Goal: Transaction & Acquisition: Purchase product/service

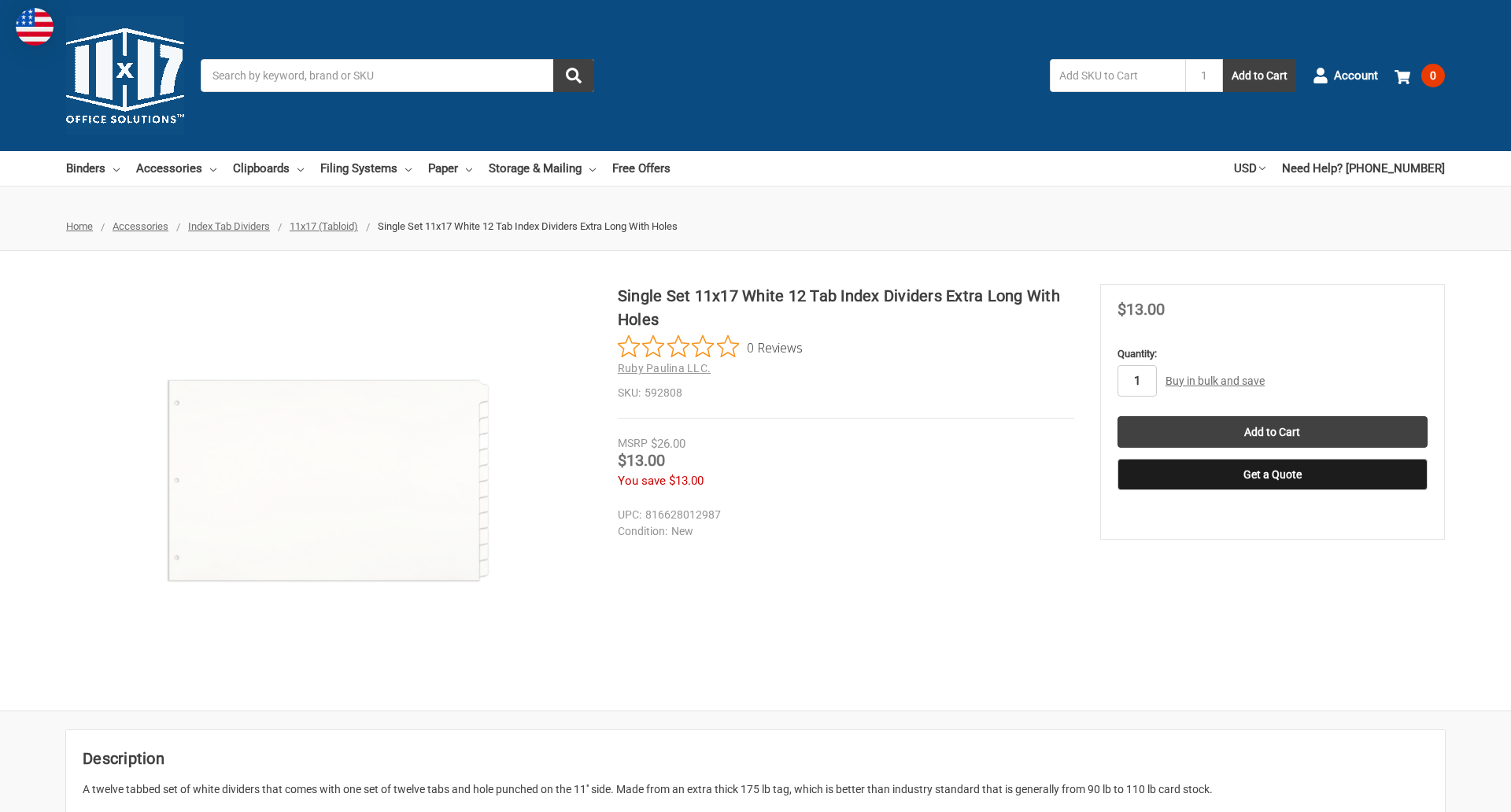
click at [1136, 380] on input "1" at bounding box center [1137, 380] width 39 height 32
type input "4"
click at [1272, 474] on button "Get a Quote" at bounding box center [1273, 474] width 310 height 32
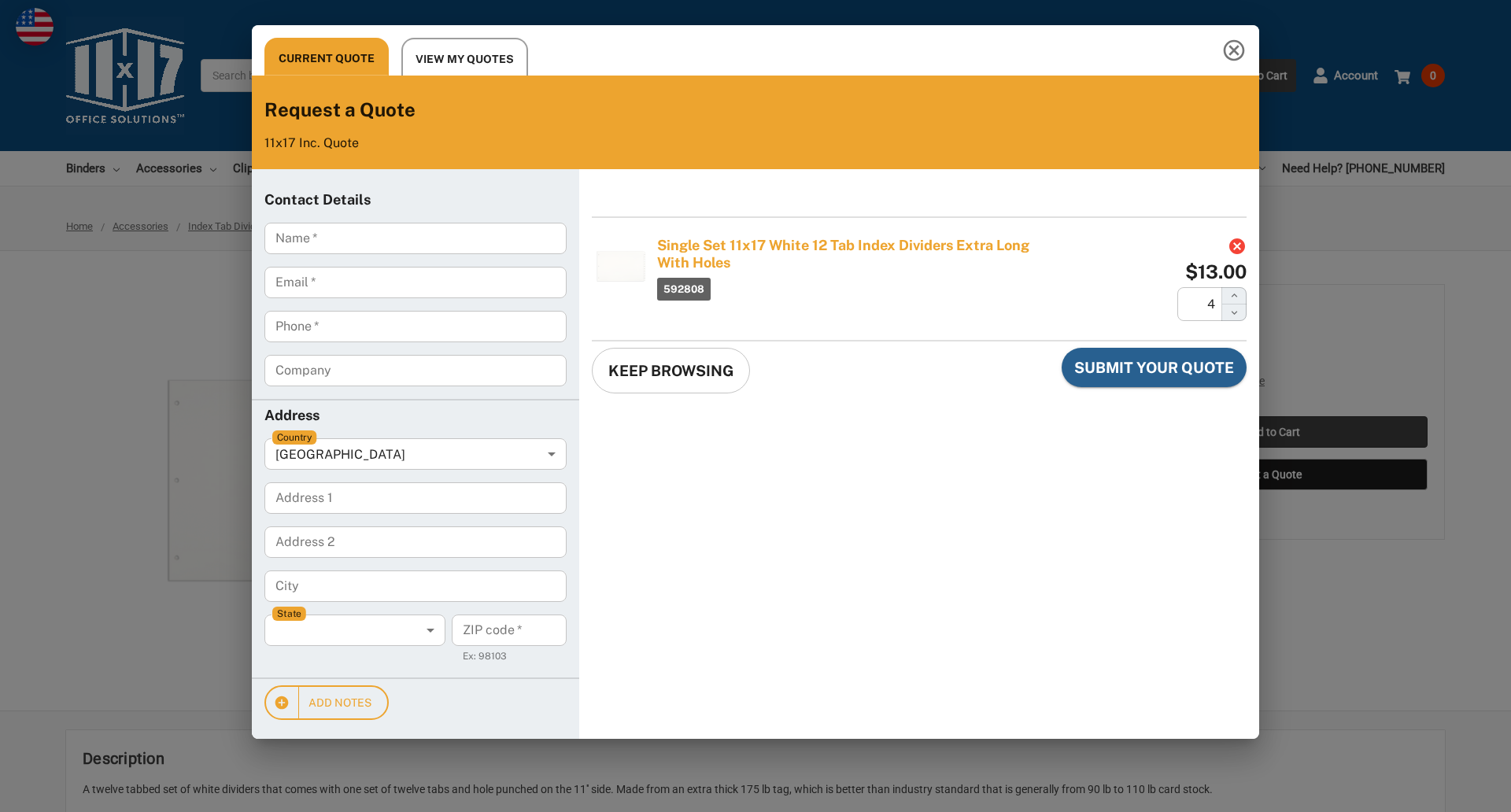
click at [1272, 432] on div "Current Quote View My Quotes Request a Quote 11x17 Inc. Quote Contact Details N…" at bounding box center [756, 406] width 1511 height 812
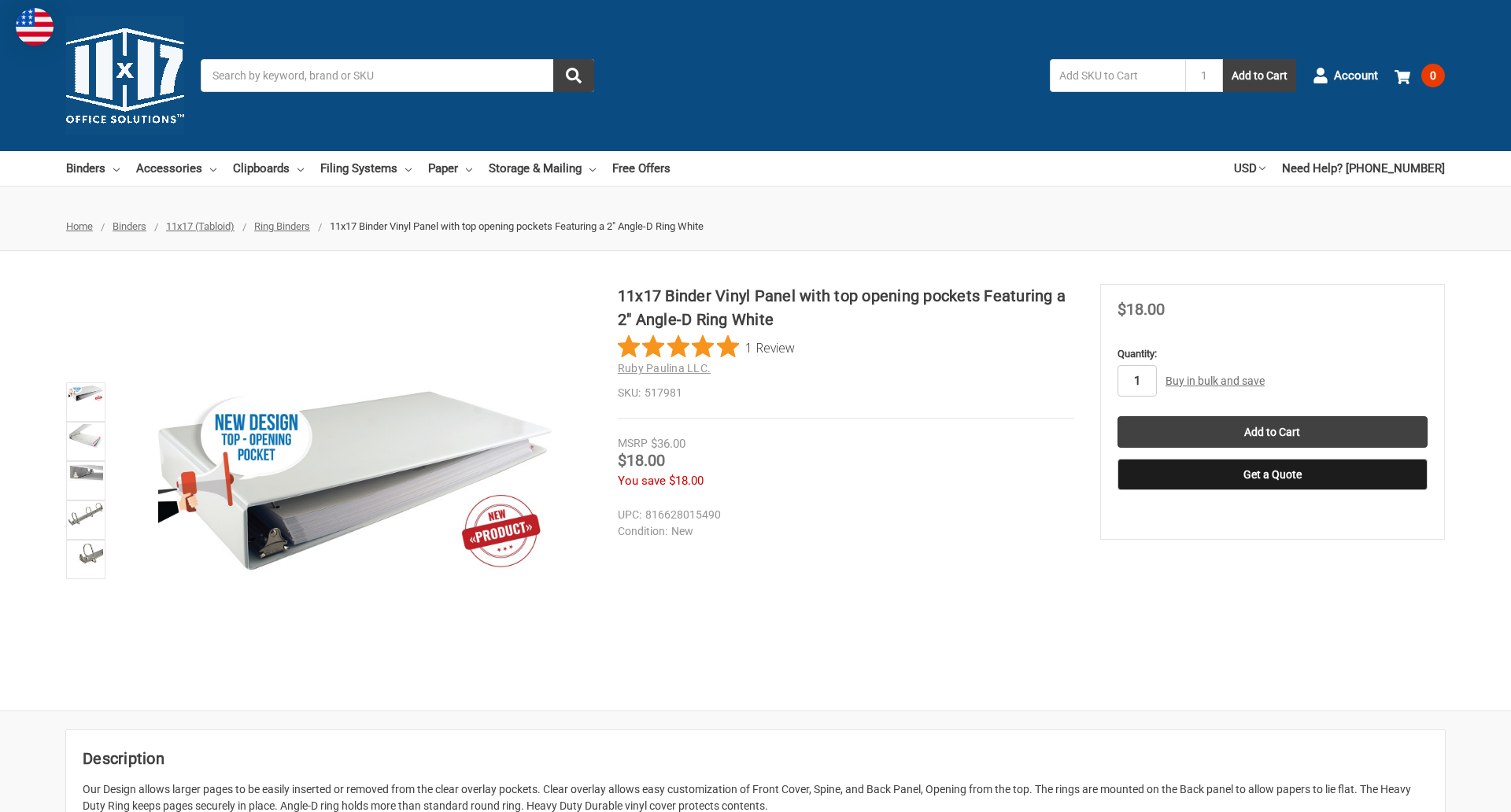
click at [1136, 380] on input "1" at bounding box center [1137, 380] width 39 height 32
type input "2"
click at [1272, 474] on button "Get a Quote" at bounding box center [1273, 474] width 310 height 32
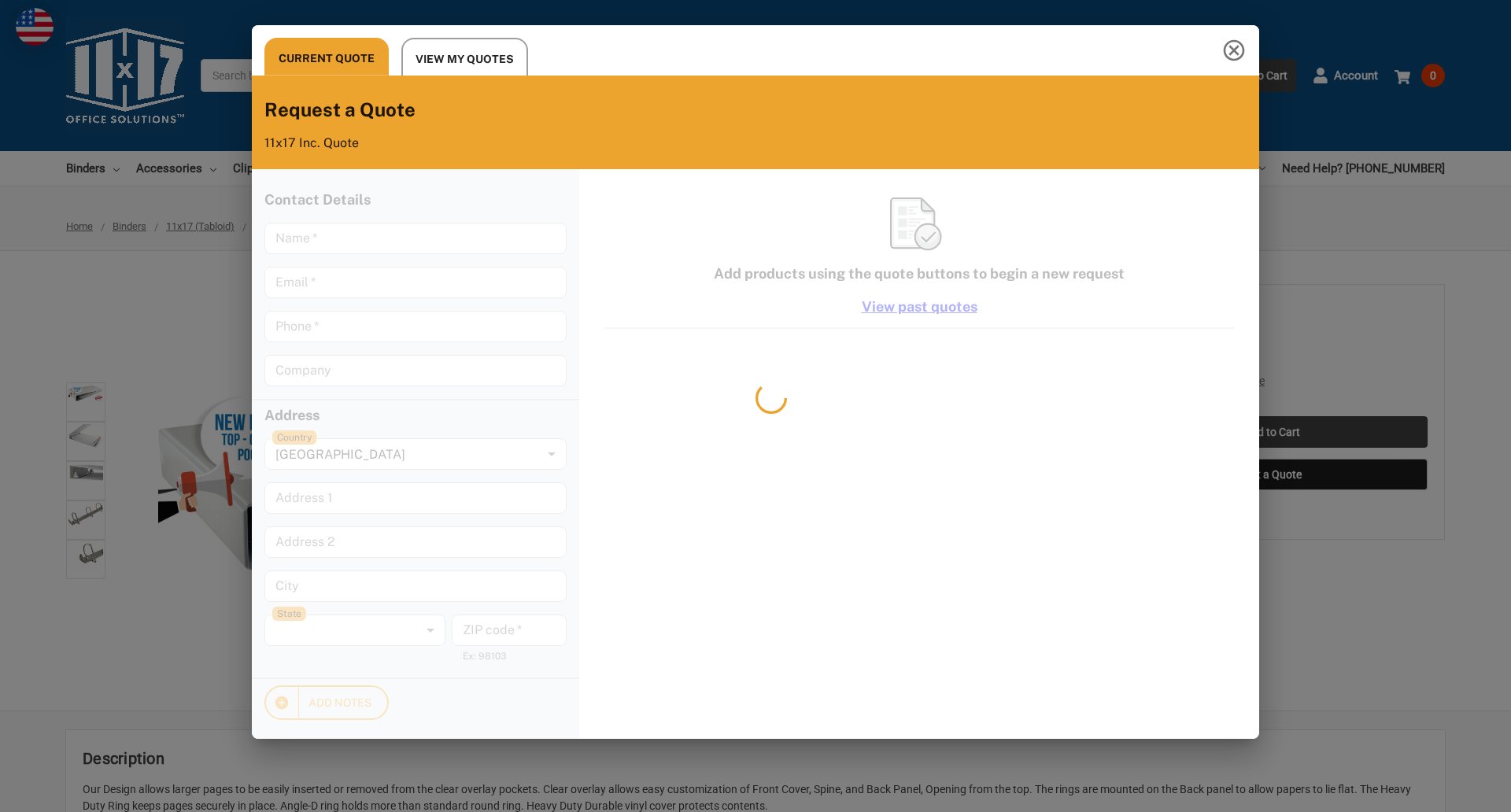
click at [1272, 432] on div "Current Quote View My Quotes Request a Quote 11x17 Inc. Quote Contact Details N…" at bounding box center [756, 406] width 1511 height 812
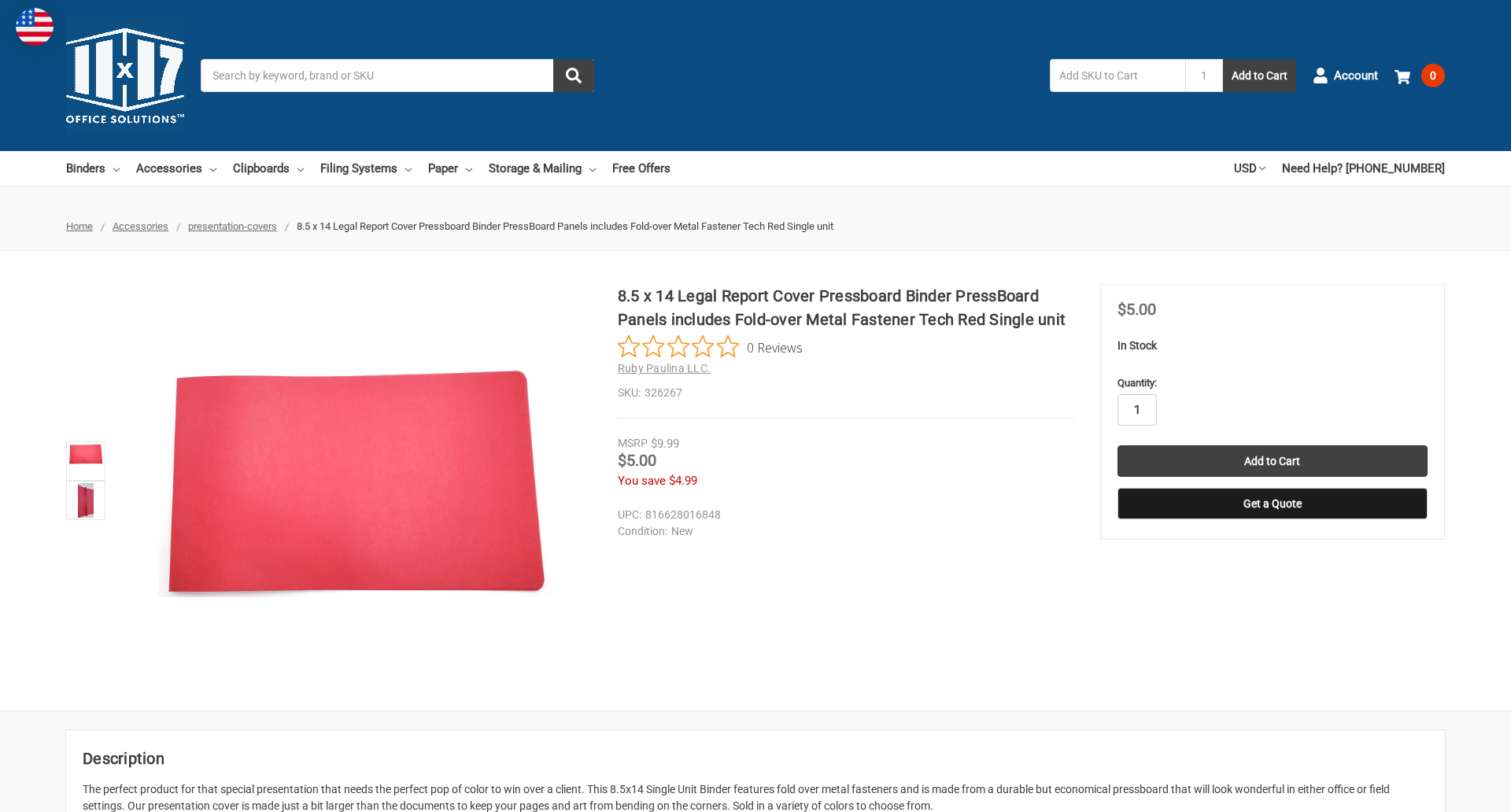
click at [1136, 410] on input "1" at bounding box center [1137, 410] width 39 height 32
type input "4"
click at [1272, 503] on button "Get a Quote" at bounding box center [1273, 503] width 310 height 32
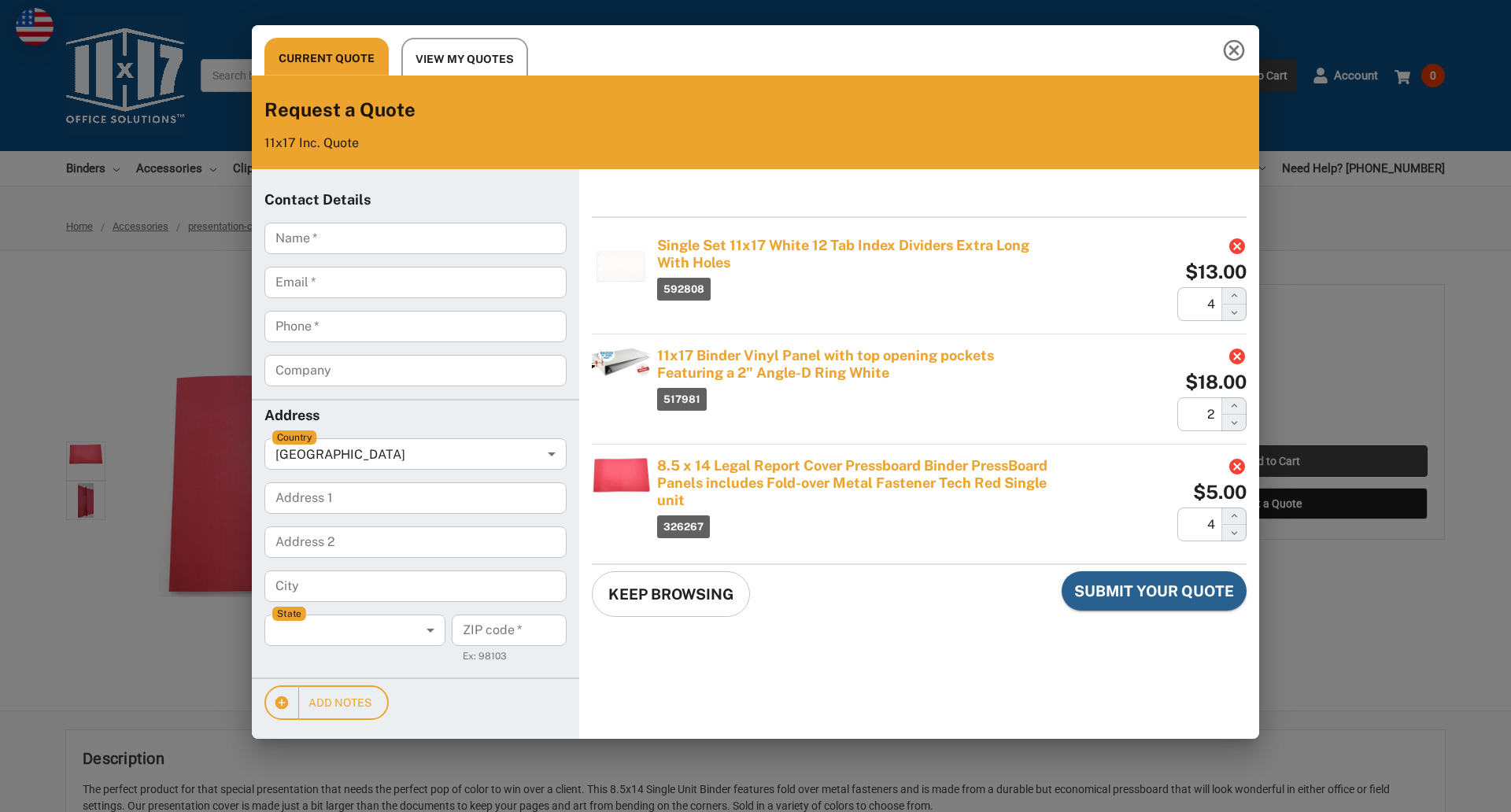
click at [1272, 461] on div "Current Quote View My Quotes Request a Quote 11x17 Inc. Quote Contact Details N…" at bounding box center [756, 406] width 1511 height 812
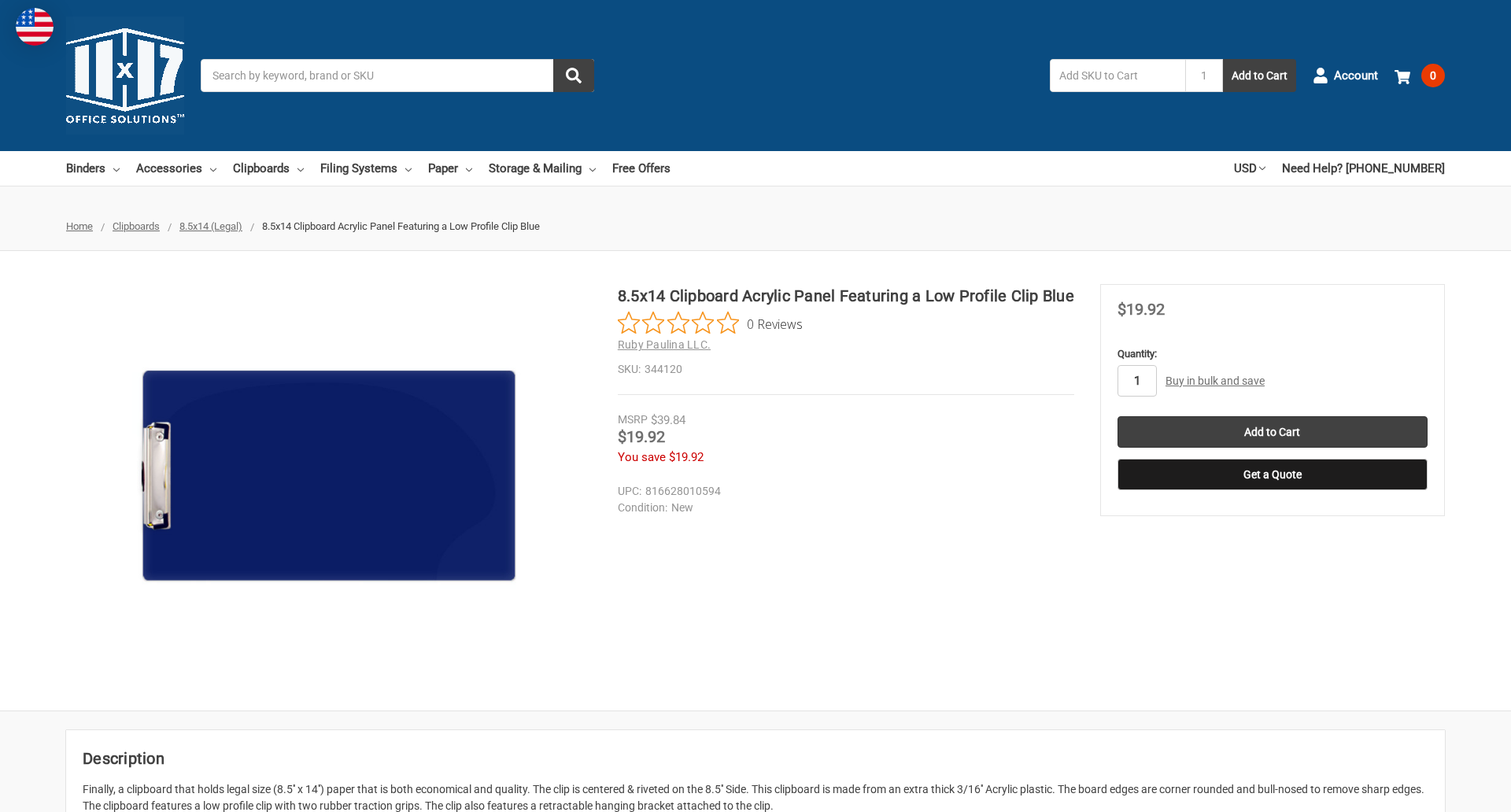
click at [1136, 380] on input "1" at bounding box center [1137, 380] width 39 height 32
type input "3"
click at [1272, 474] on button "Get a Quote" at bounding box center [1273, 474] width 310 height 32
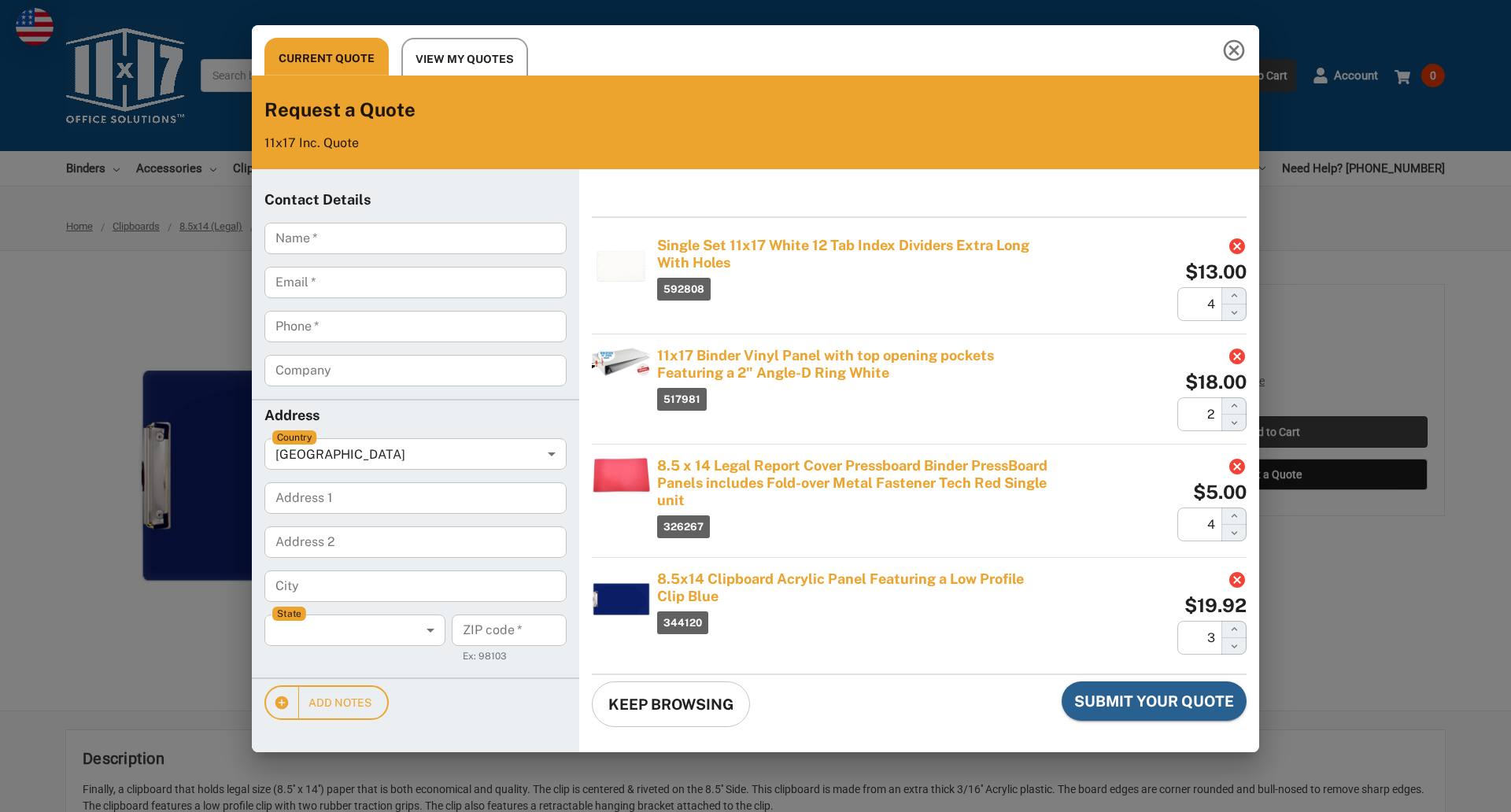
click at [1272, 432] on div "Current Quote View My Quotes Request a Quote 11x17 Inc. Quote Contact Details N…" at bounding box center [756, 406] width 1511 height 812
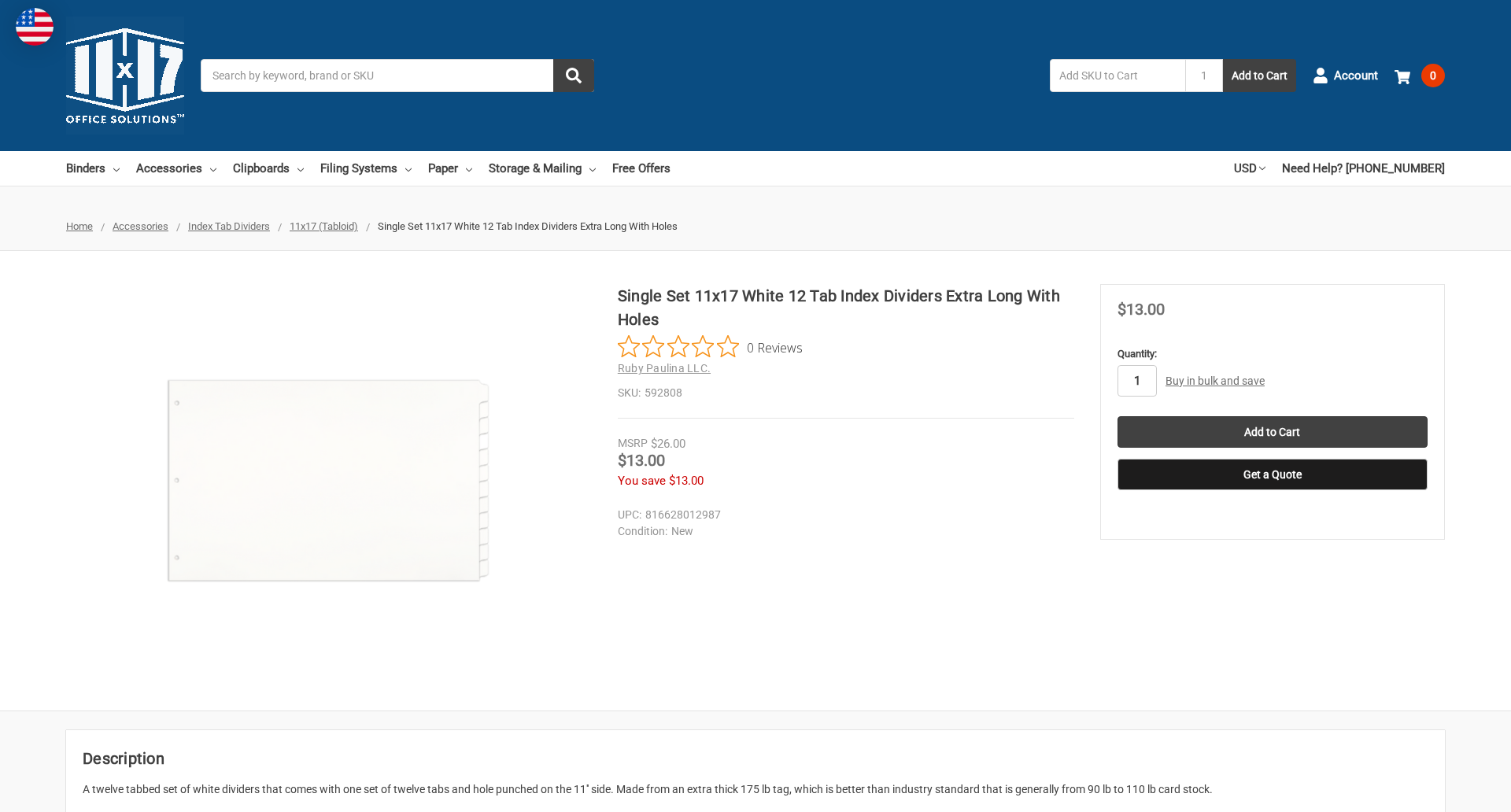
click at [1136, 380] on input "1" at bounding box center [1137, 380] width 39 height 32
type input "2"
click at [1272, 474] on button "Get a Quote" at bounding box center [1273, 474] width 310 height 32
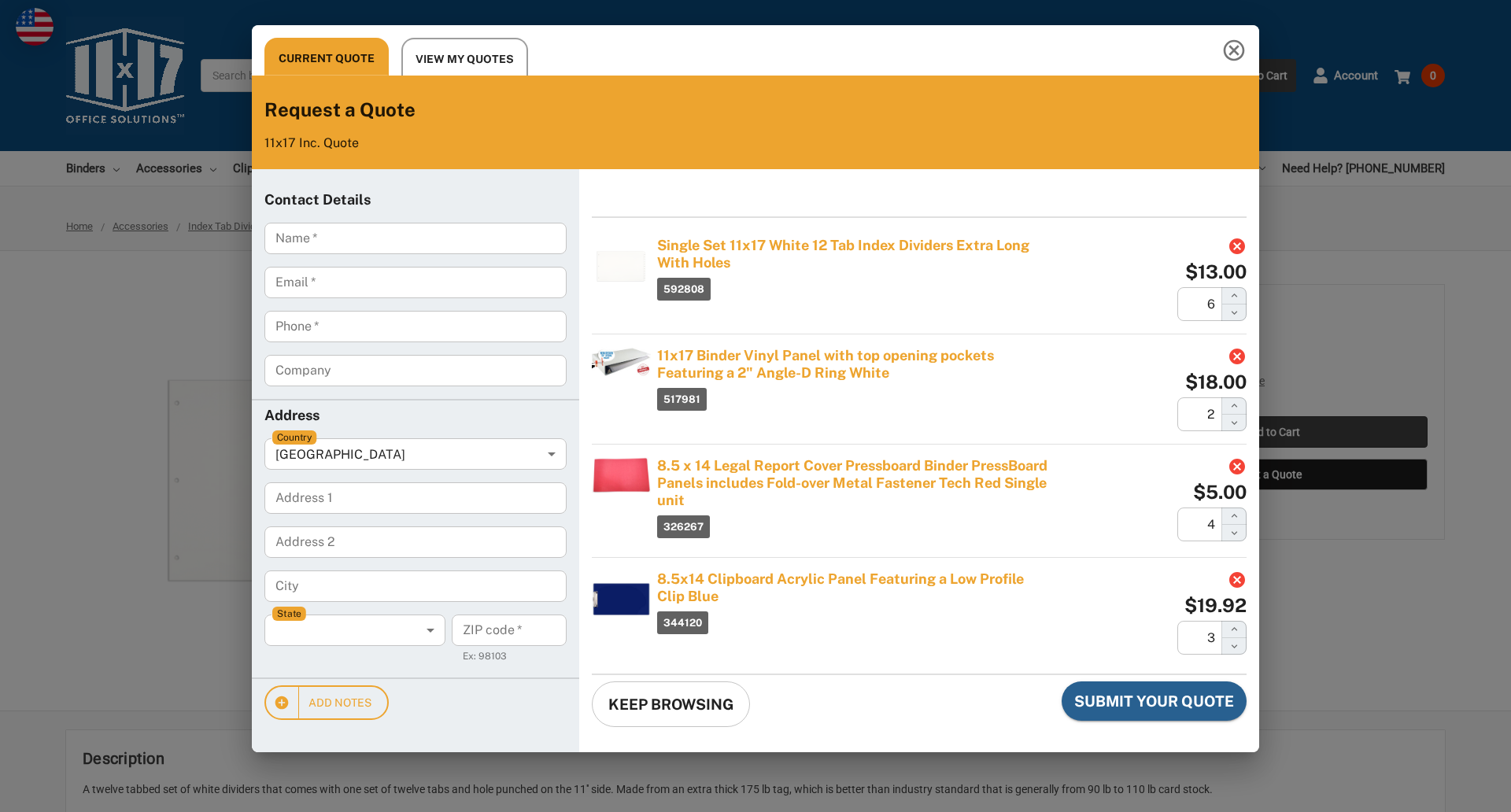
click at [1272, 432] on div "Current Quote View My Quotes Request a Quote 11x17 Inc. Quote Contact Details N…" at bounding box center [756, 406] width 1511 height 812
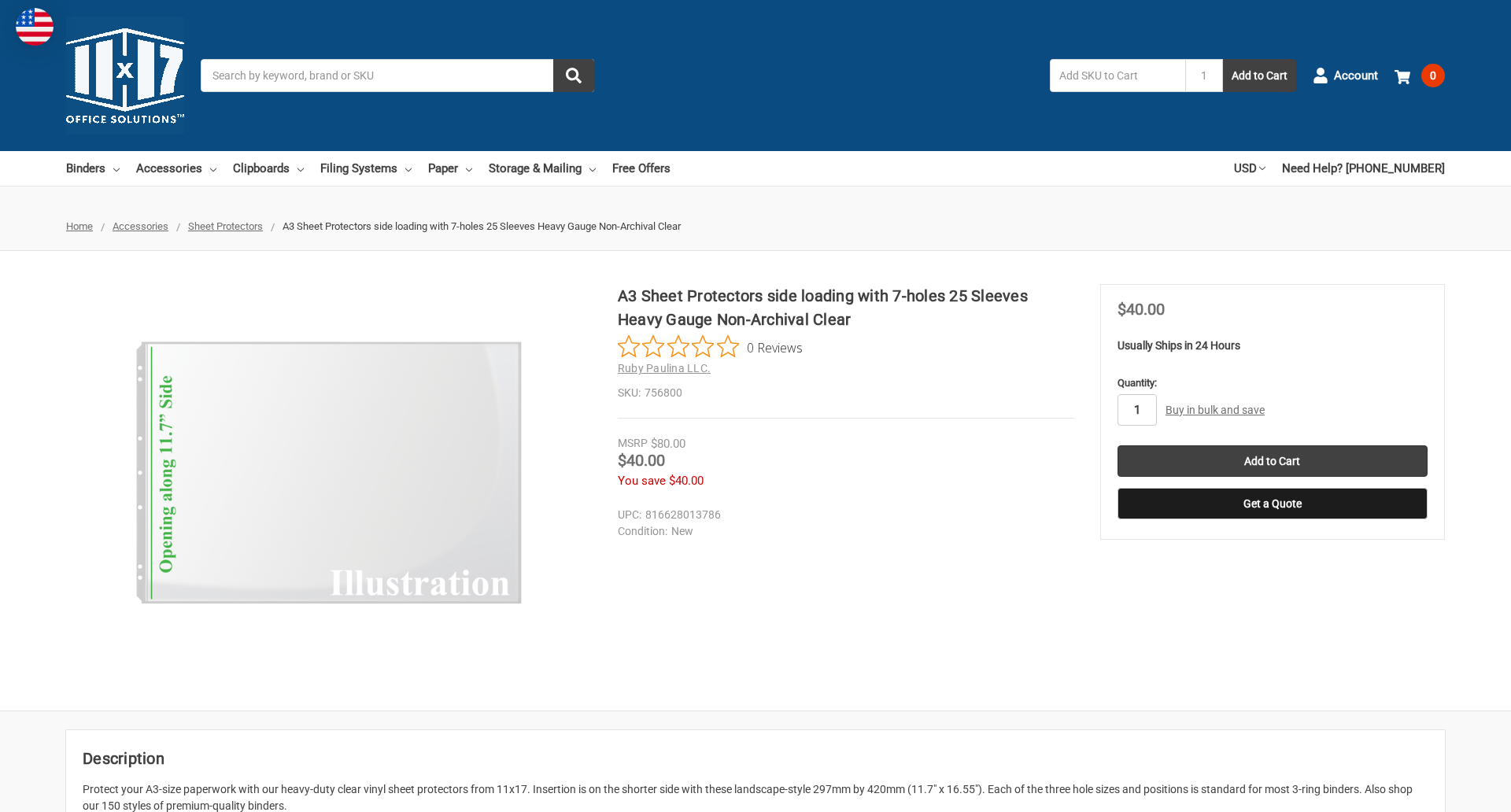
click at [1136, 410] on input "1" at bounding box center [1137, 410] width 39 height 32
type input "5"
click at [1272, 503] on button "Get a Quote" at bounding box center [1273, 503] width 310 height 32
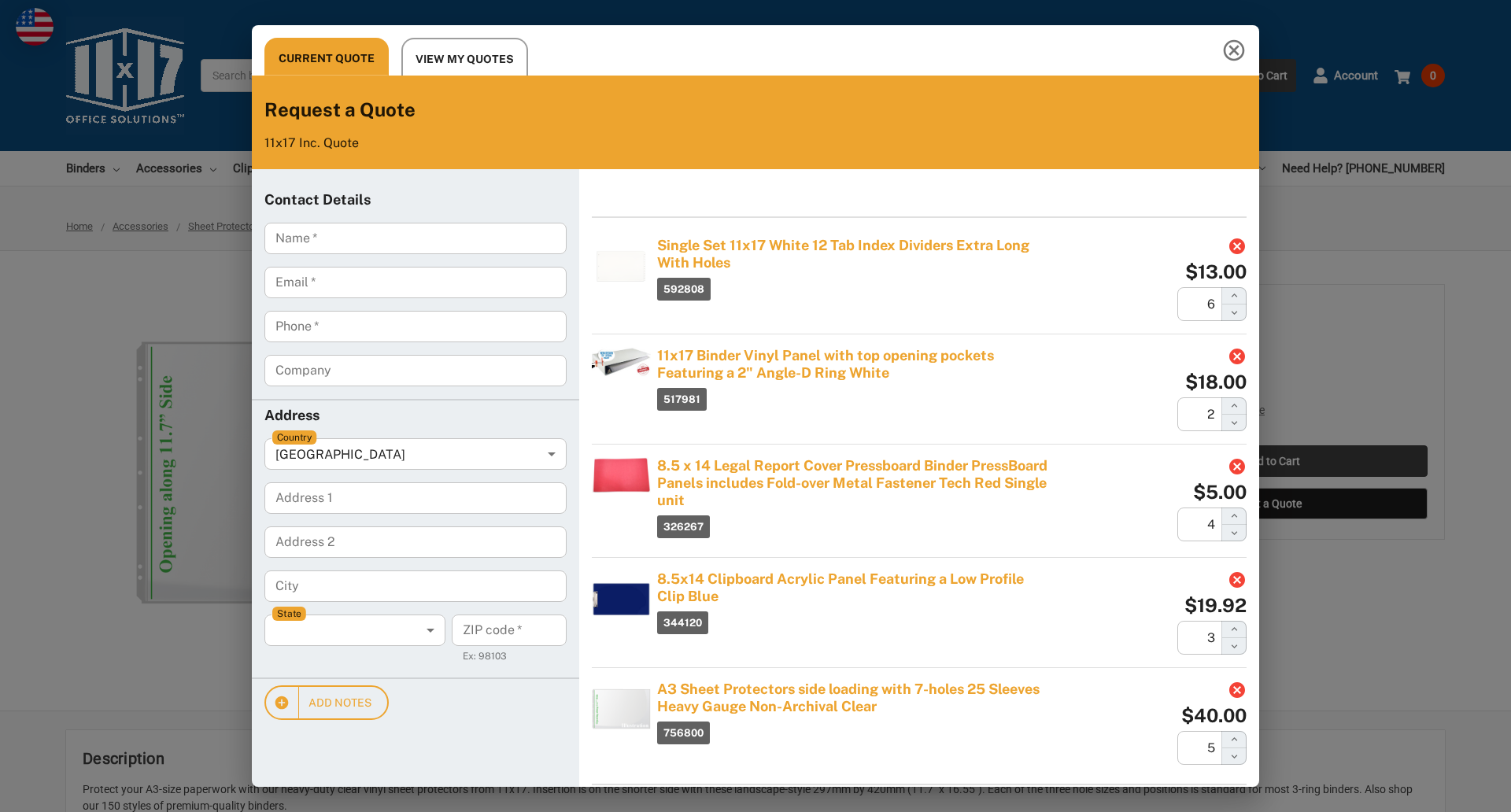
click at [1272, 461] on div "Current Quote View My Quotes Request a Quote 11x17 Inc. Quote Contact Details N…" at bounding box center [756, 406] width 1511 height 812
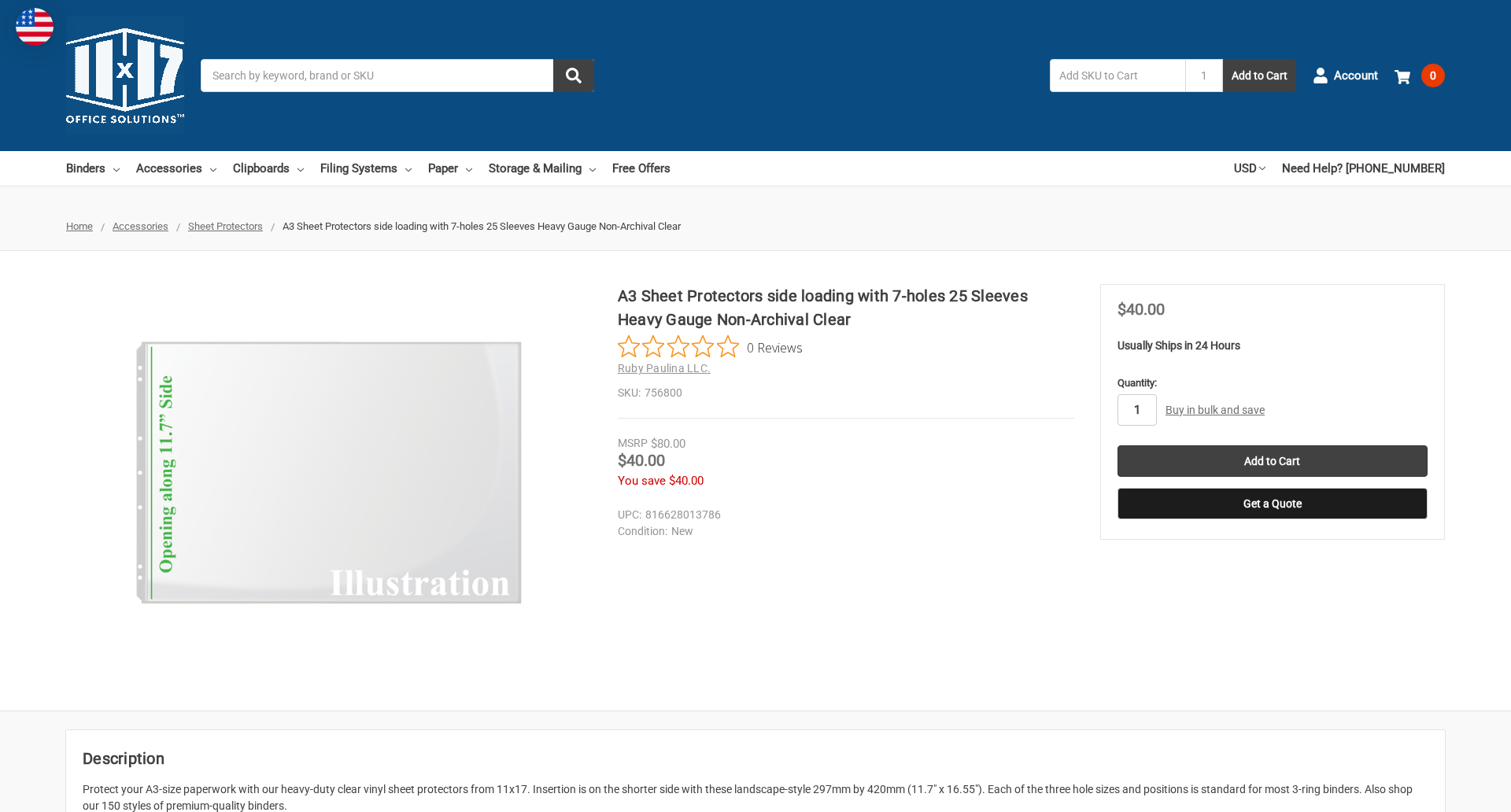
click at [1136, 410] on input "1" at bounding box center [1137, 410] width 39 height 32
type input "2"
click at [1272, 503] on button "Get a Quote" at bounding box center [1273, 503] width 310 height 32
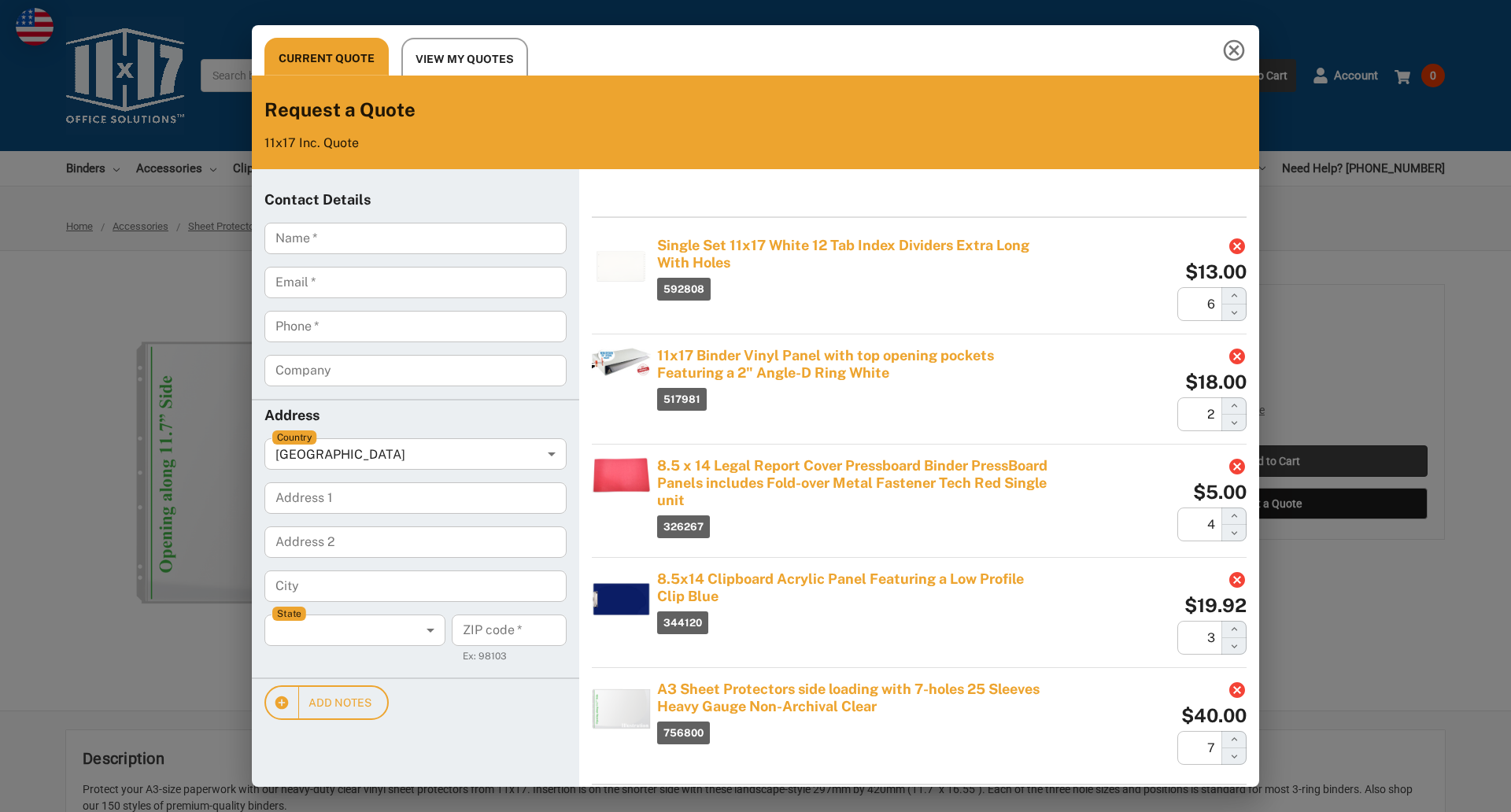
click at [1272, 461] on div "Current Quote View My Quotes Request a Quote 11x17 Inc. Quote Contact Details N…" at bounding box center [756, 406] width 1511 height 812
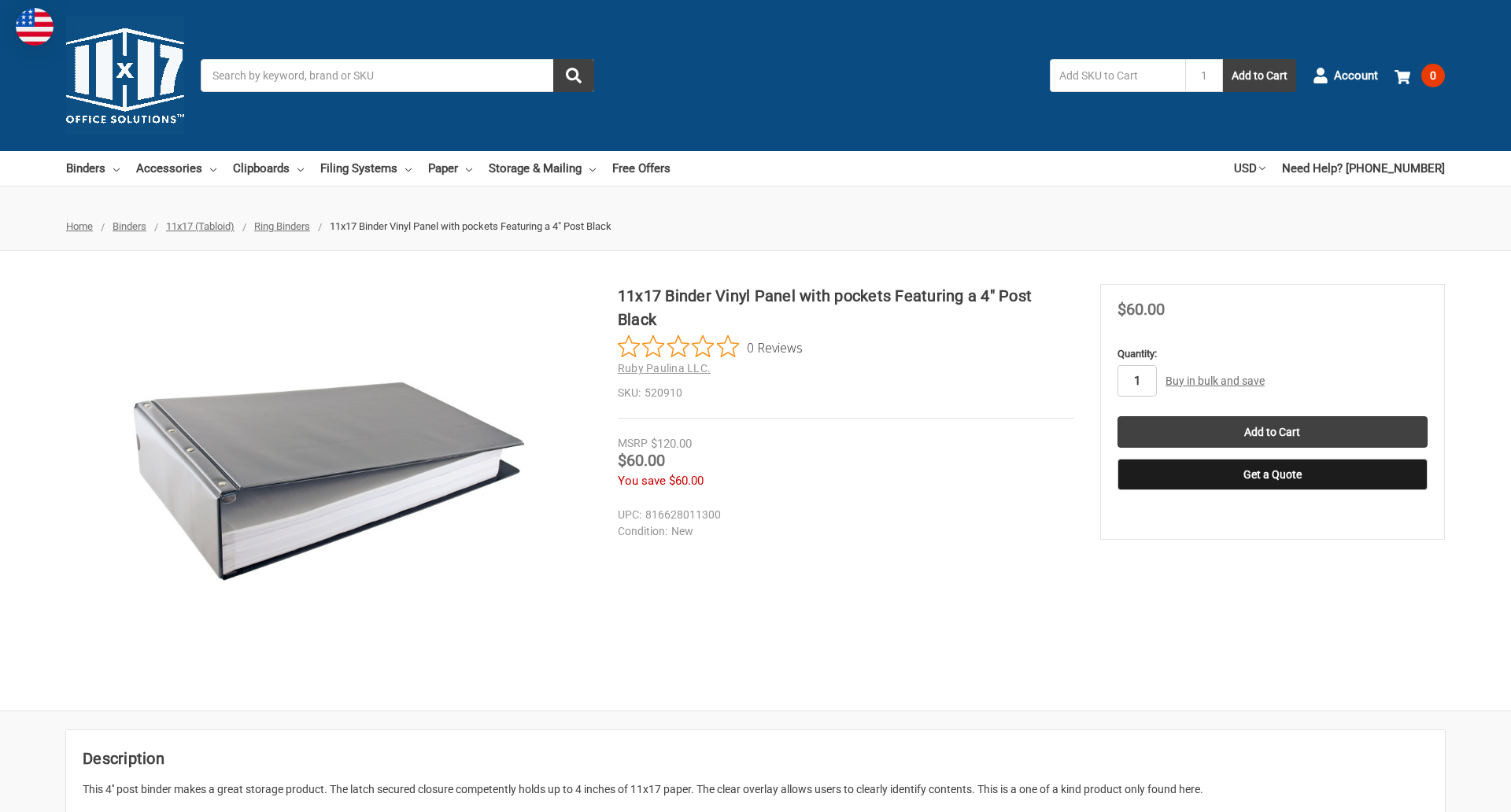
click at [1136, 380] on input "1" at bounding box center [1137, 380] width 39 height 32
click at [1272, 474] on button "Get a Quote" at bounding box center [1273, 474] width 310 height 32
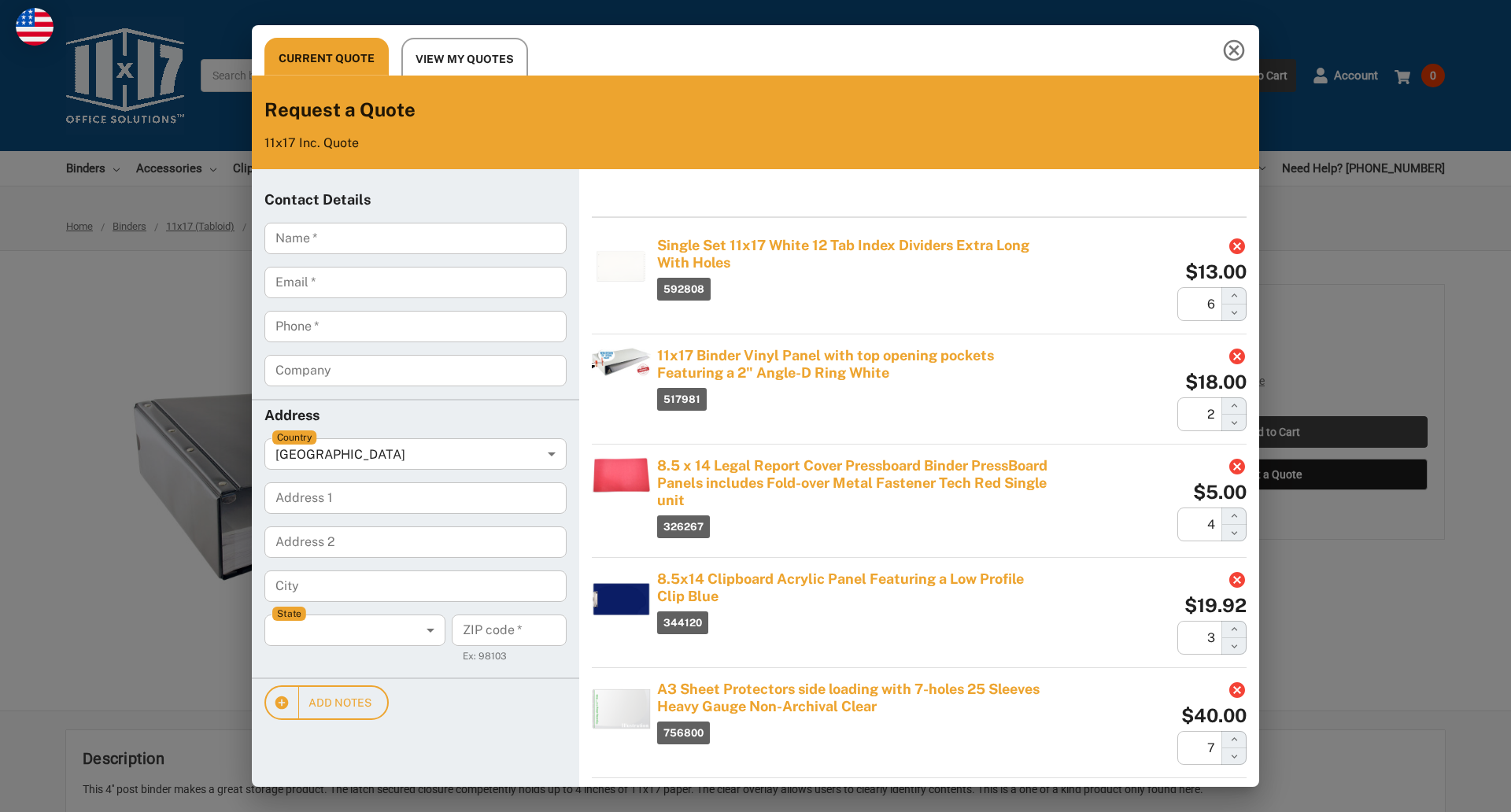
click at [1272, 432] on div "Current Quote View My Quotes Request a Quote 11x17 Inc. Quote Contact Details N…" at bounding box center [756, 406] width 1511 height 812
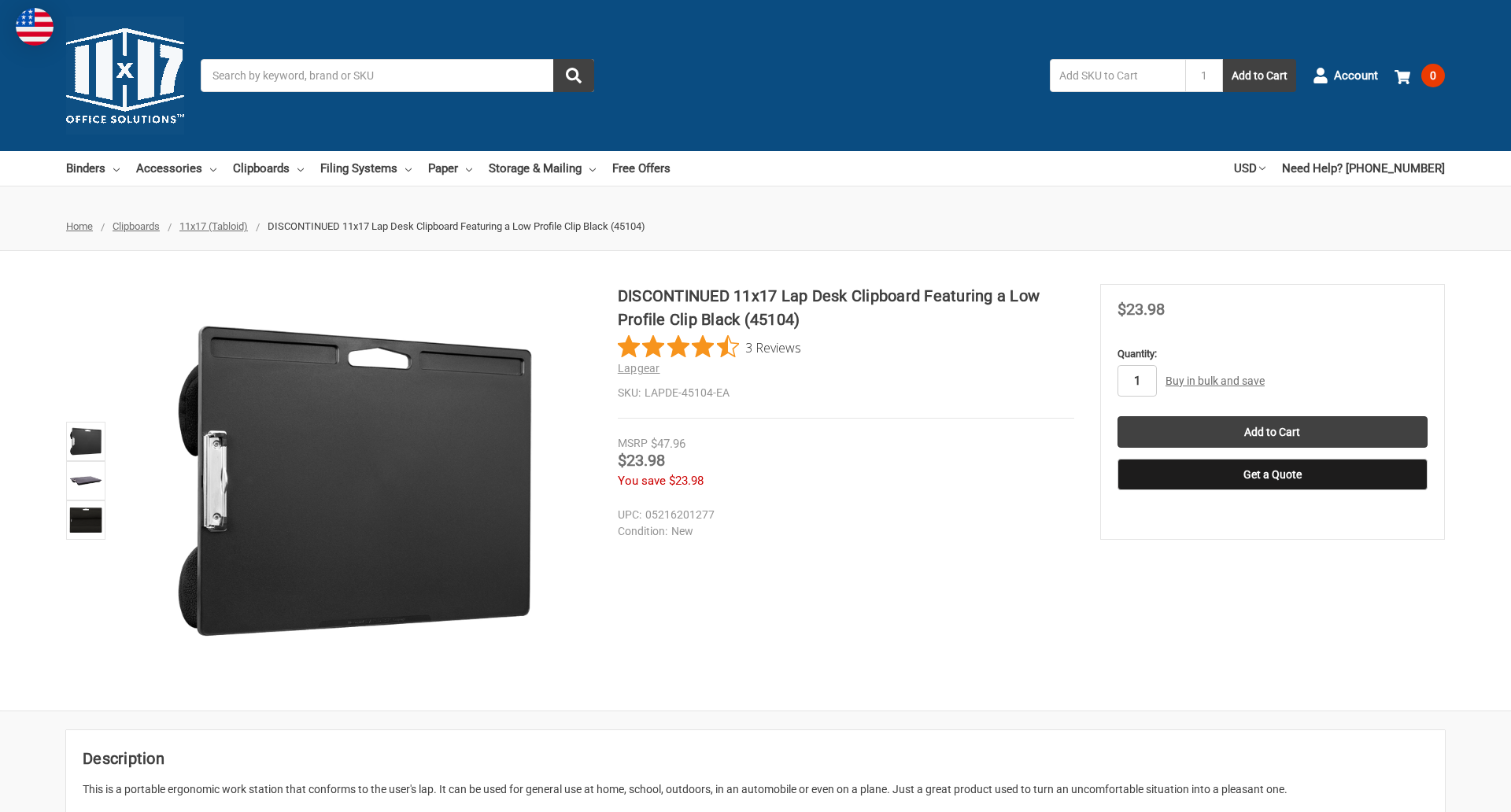
click at [1136, 380] on input "1" at bounding box center [1137, 380] width 39 height 32
click at [1272, 474] on button "Get a Quote" at bounding box center [1273, 474] width 310 height 32
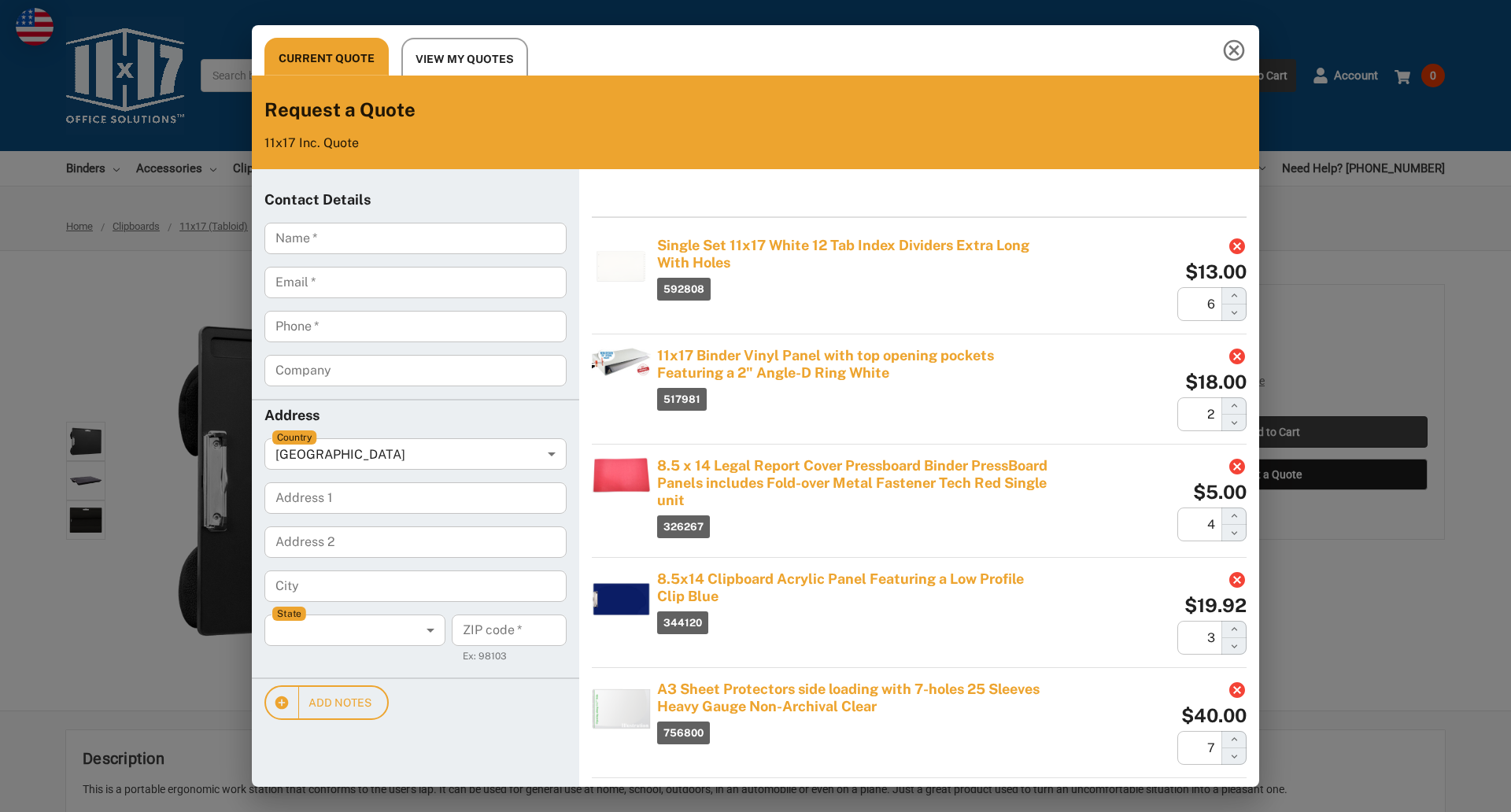
click at [1272, 432] on div "Current Quote View My Quotes Request a Quote 11x17 Inc. Quote Contact Details N…" at bounding box center [756, 406] width 1511 height 812
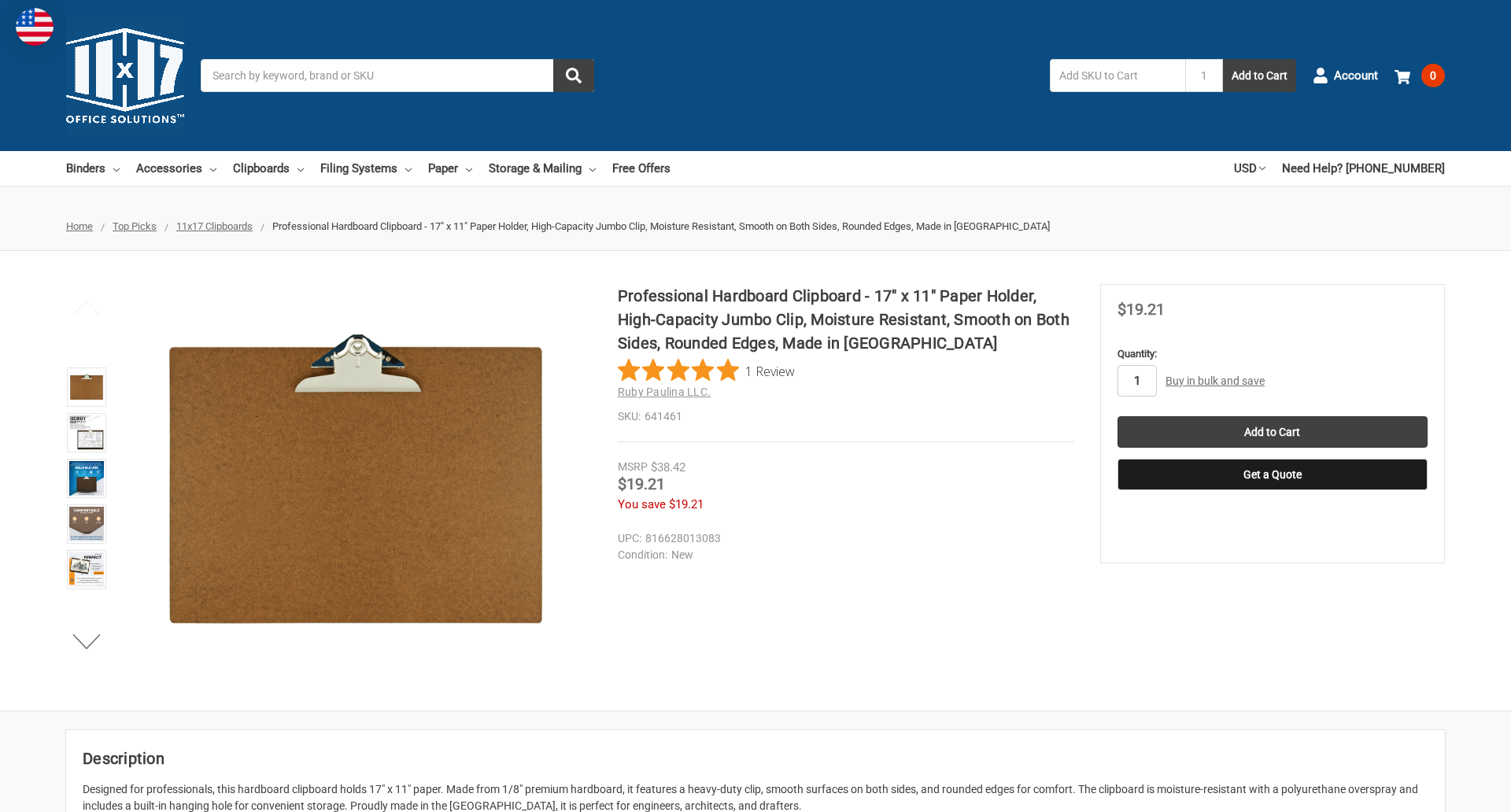
click at [1136, 380] on input "1" at bounding box center [1137, 380] width 39 height 32
type input "5"
click at [1272, 474] on button "Get a Quote" at bounding box center [1273, 474] width 310 height 32
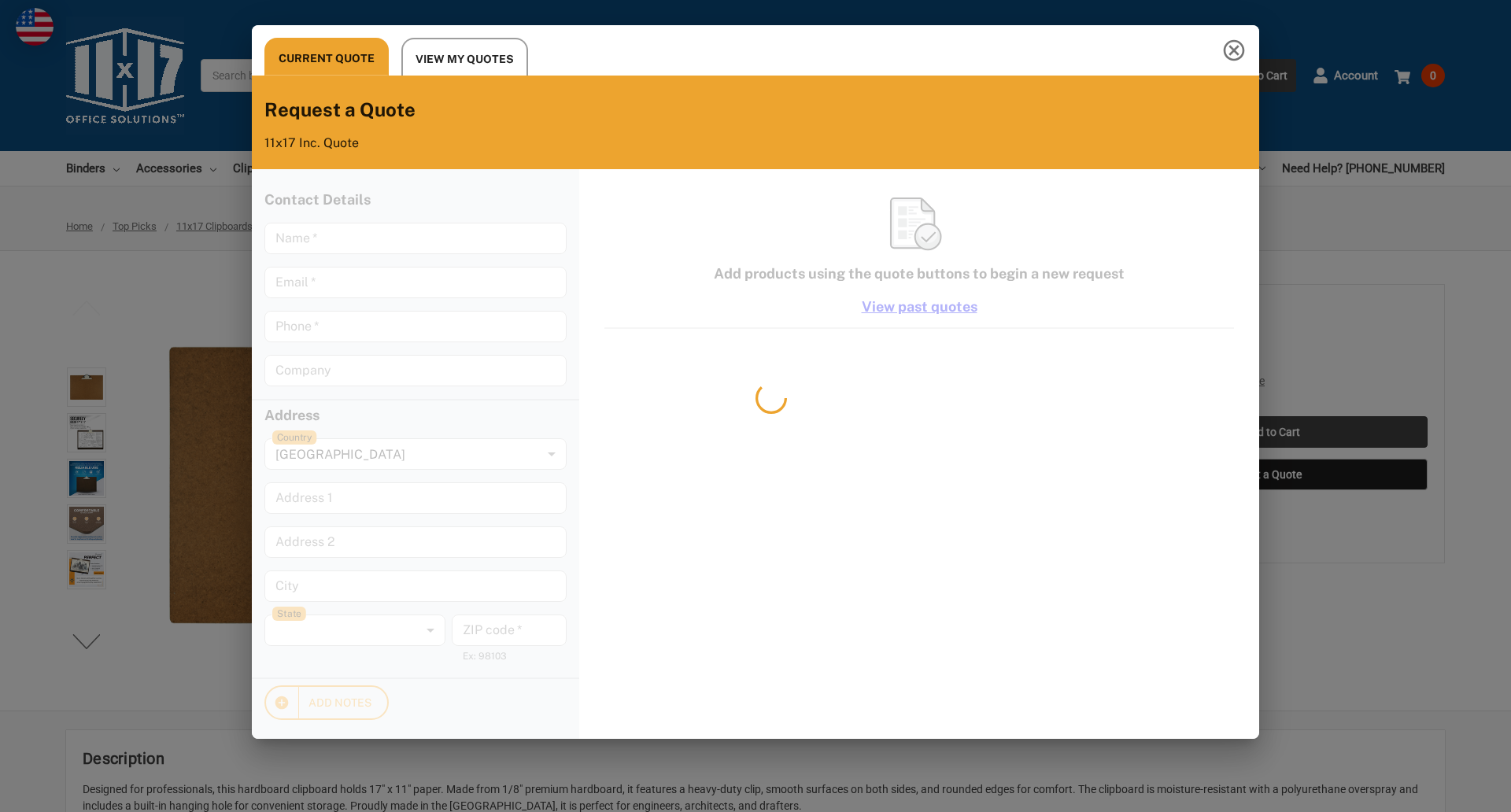
click at [1272, 432] on div "Current Quote View My Quotes Request a Quote 11x17 Inc. Quote Contact Details N…" at bounding box center [756, 406] width 1511 height 812
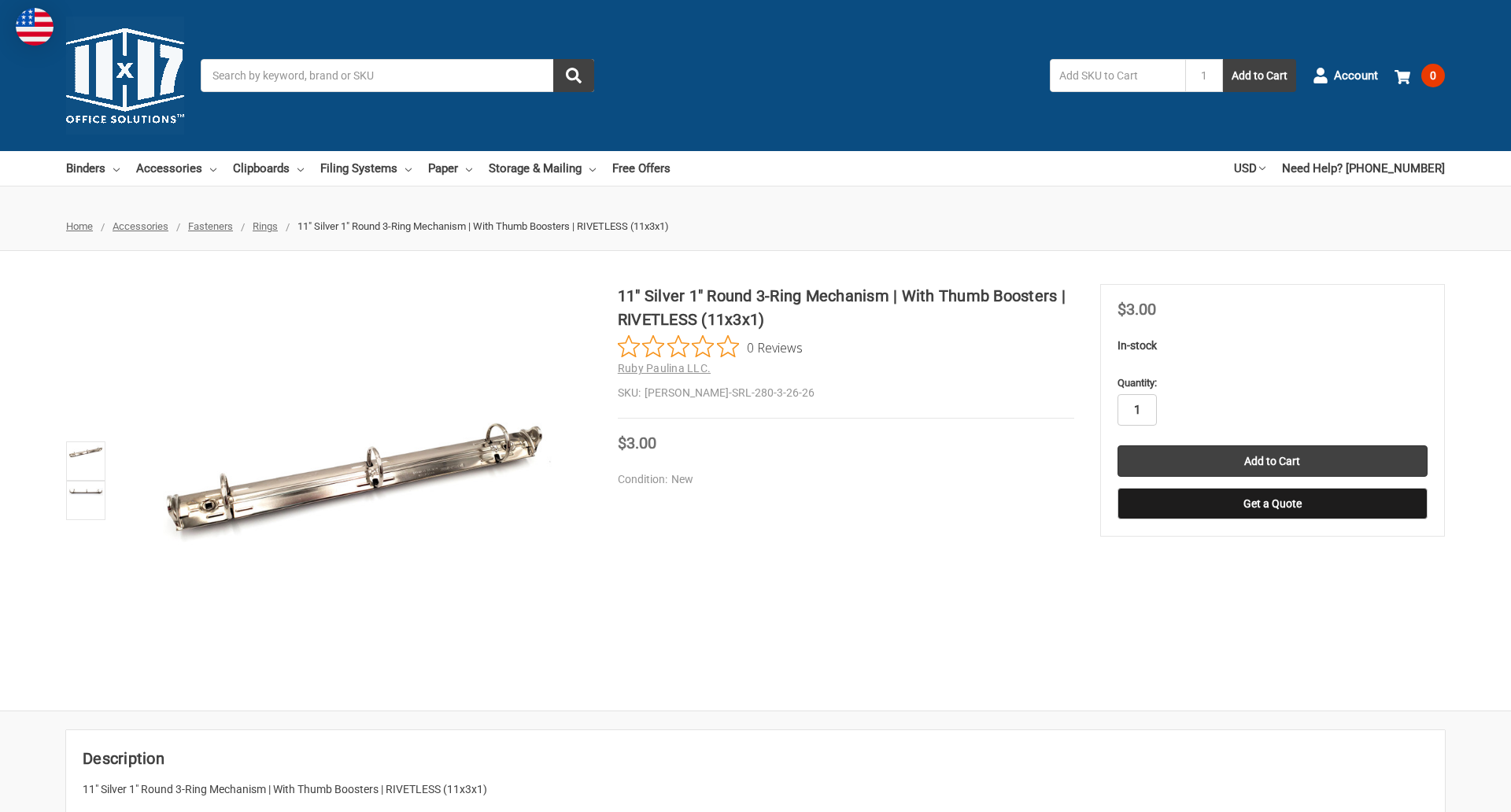
click at [1136, 410] on input "1" at bounding box center [1137, 410] width 39 height 32
type input "5"
click at [1272, 503] on button "Get a Quote" at bounding box center [1273, 503] width 310 height 32
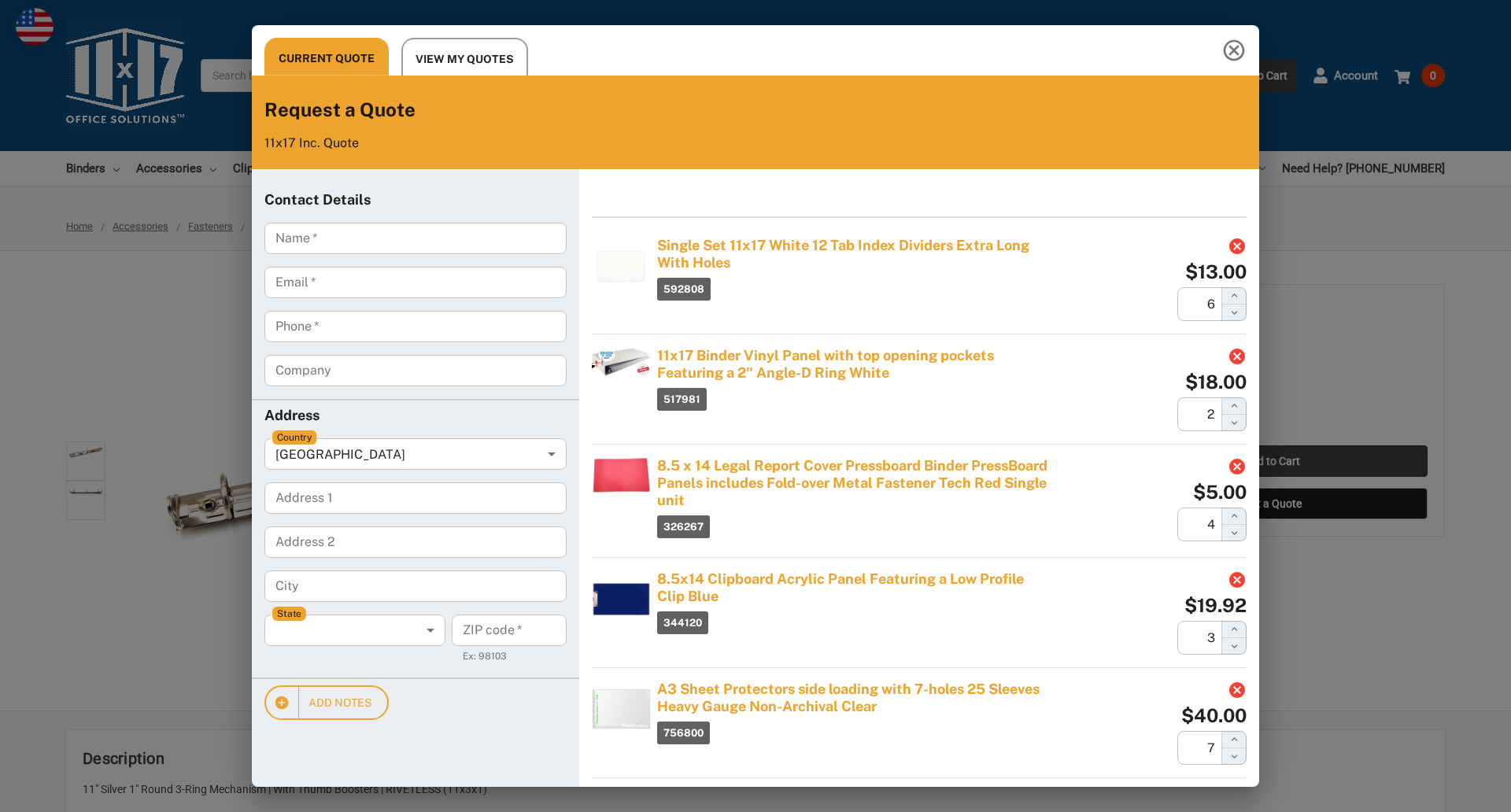
click at [1272, 461] on div "Current Quote View My Quotes Request a Quote 11x17 Inc. Quote Contact Details N…" at bounding box center [756, 406] width 1511 height 812
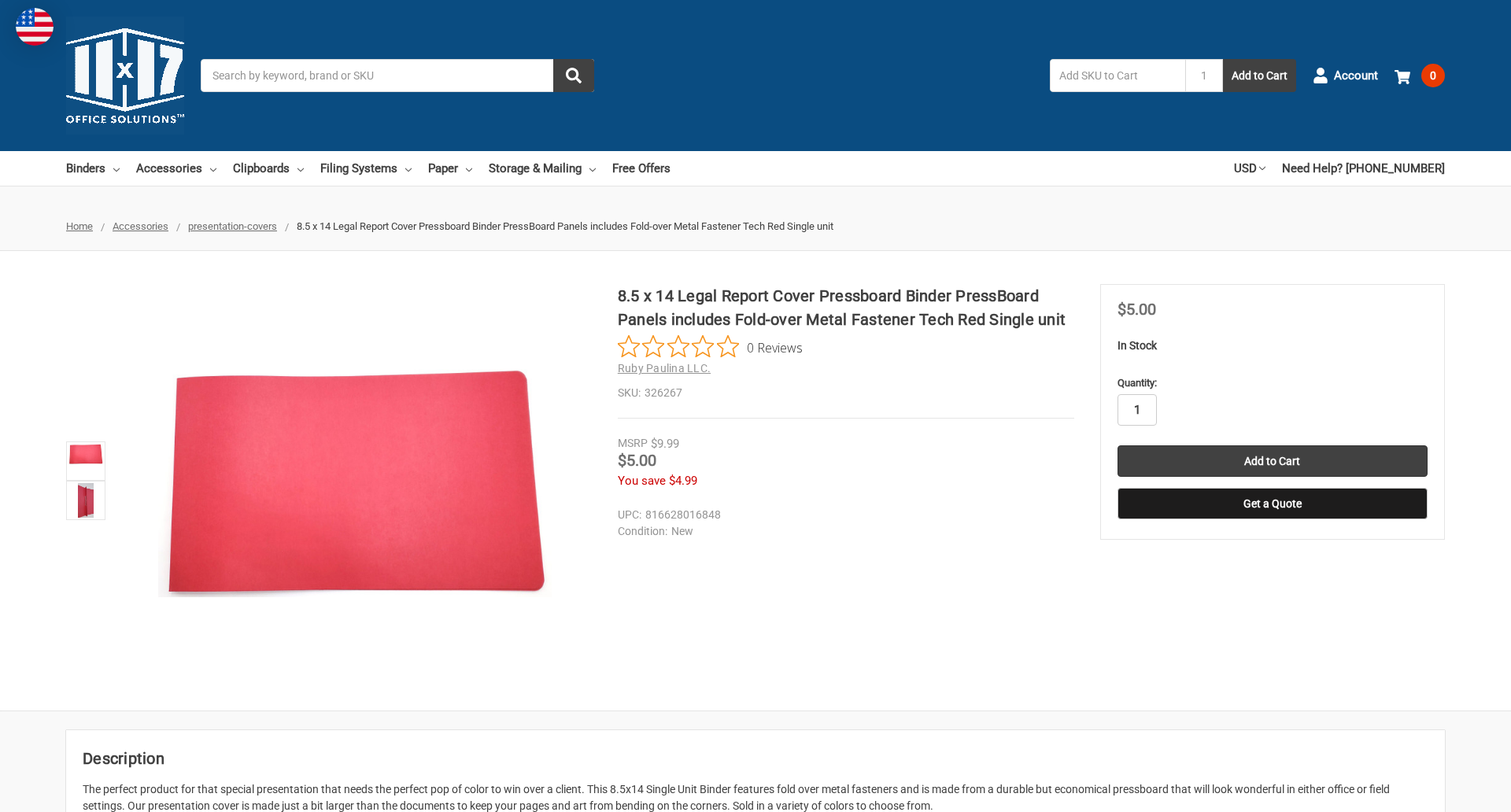
click at [1136, 410] on input "1" at bounding box center [1137, 410] width 39 height 32
type input "2"
click at [1272, 503] on button "Get a Quote" at bounding box center [1273, 503] width 310 height 32
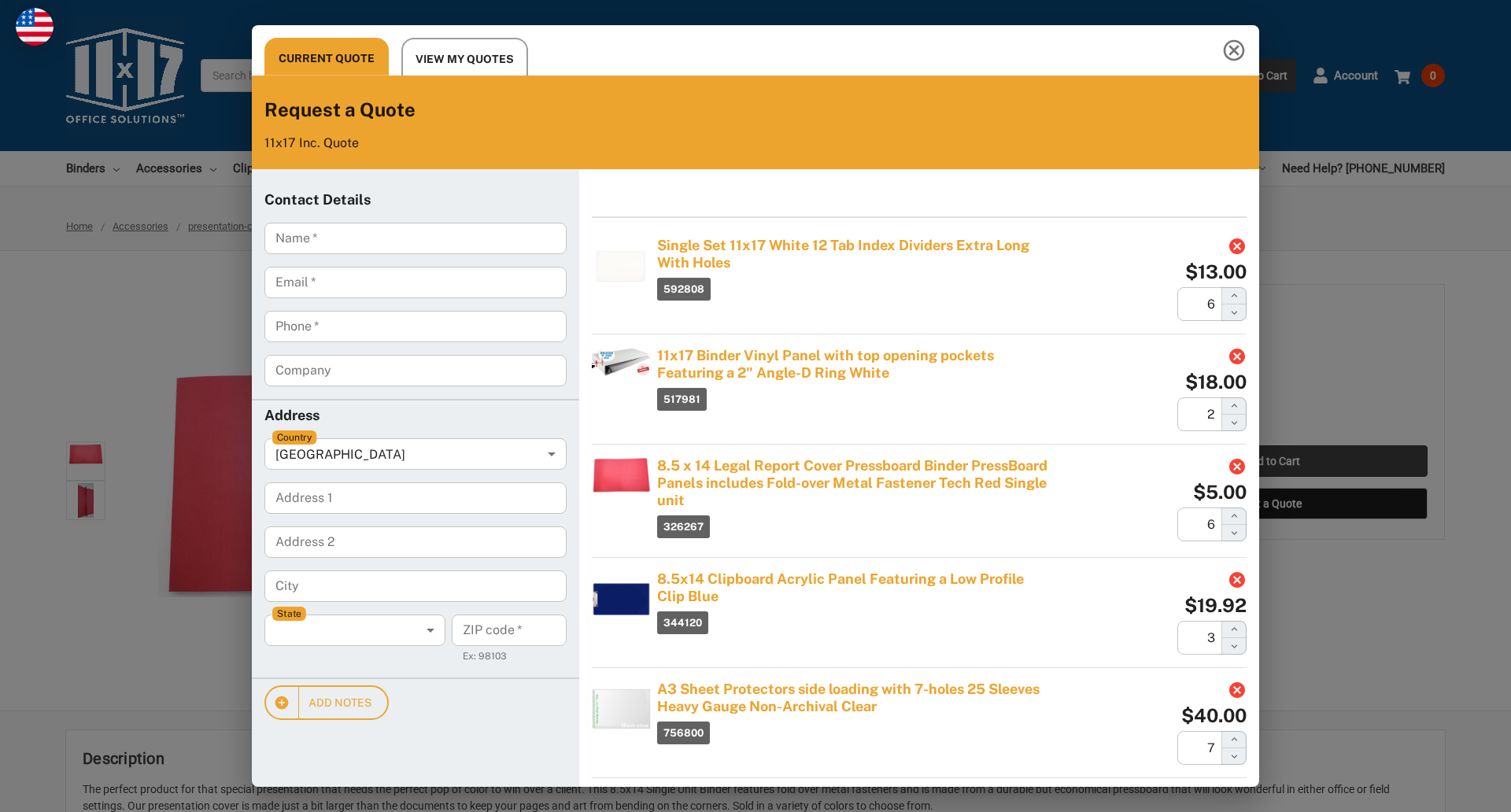
click at [1272, 461] on div "Current Quote View My Quotes Request a Quote 11x17 Inc. Quote Contact Details N…" at bounding box center [756, 406] width 1511 height 812
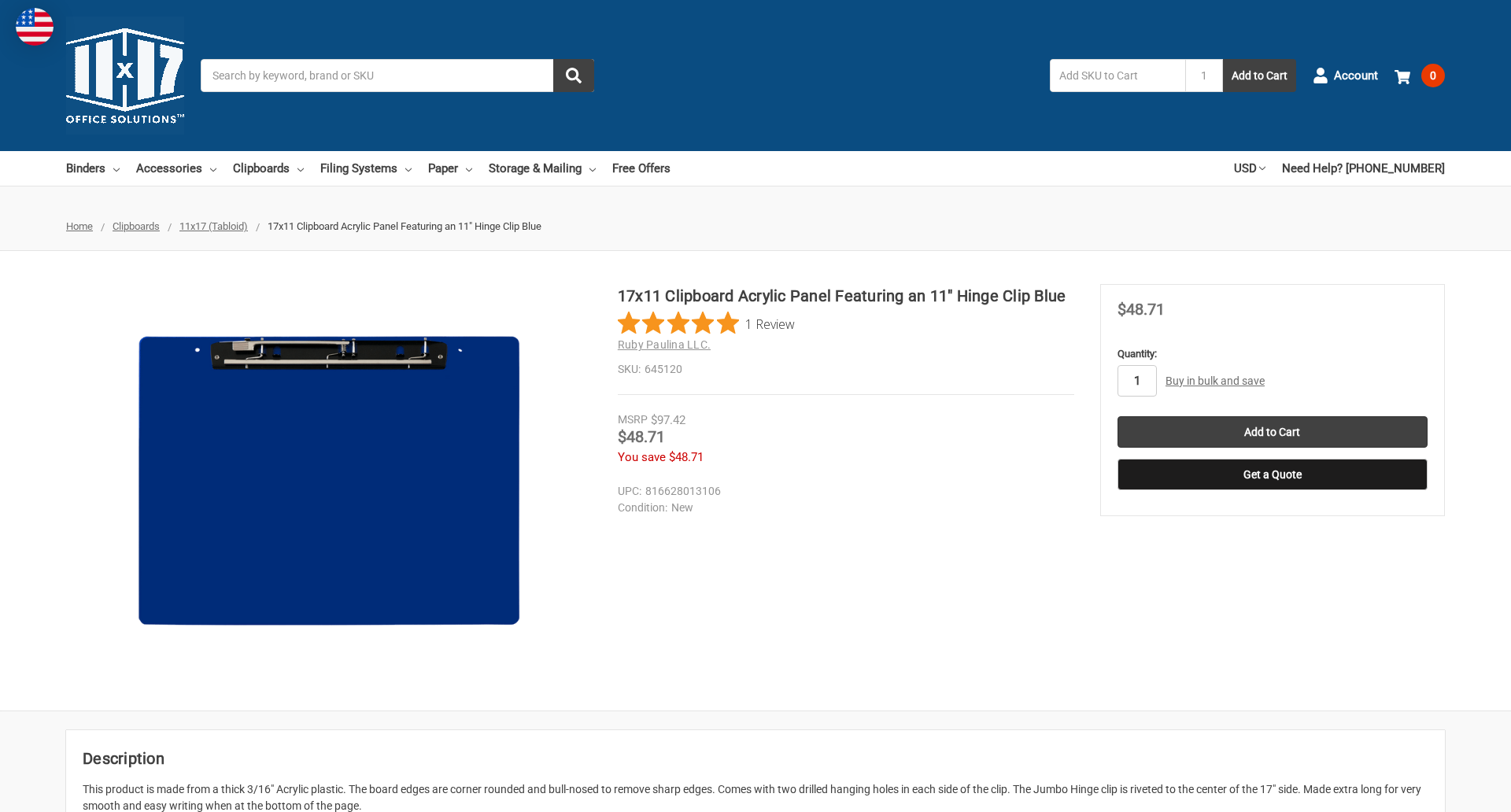
click at [1136, 380] on input "1" at bounding box center [1137, 380] width 39 height 32
type input "3"
click at [1272, 474] on button "Get a Quote" at bounding box center [1273, 474] width 310 height 32
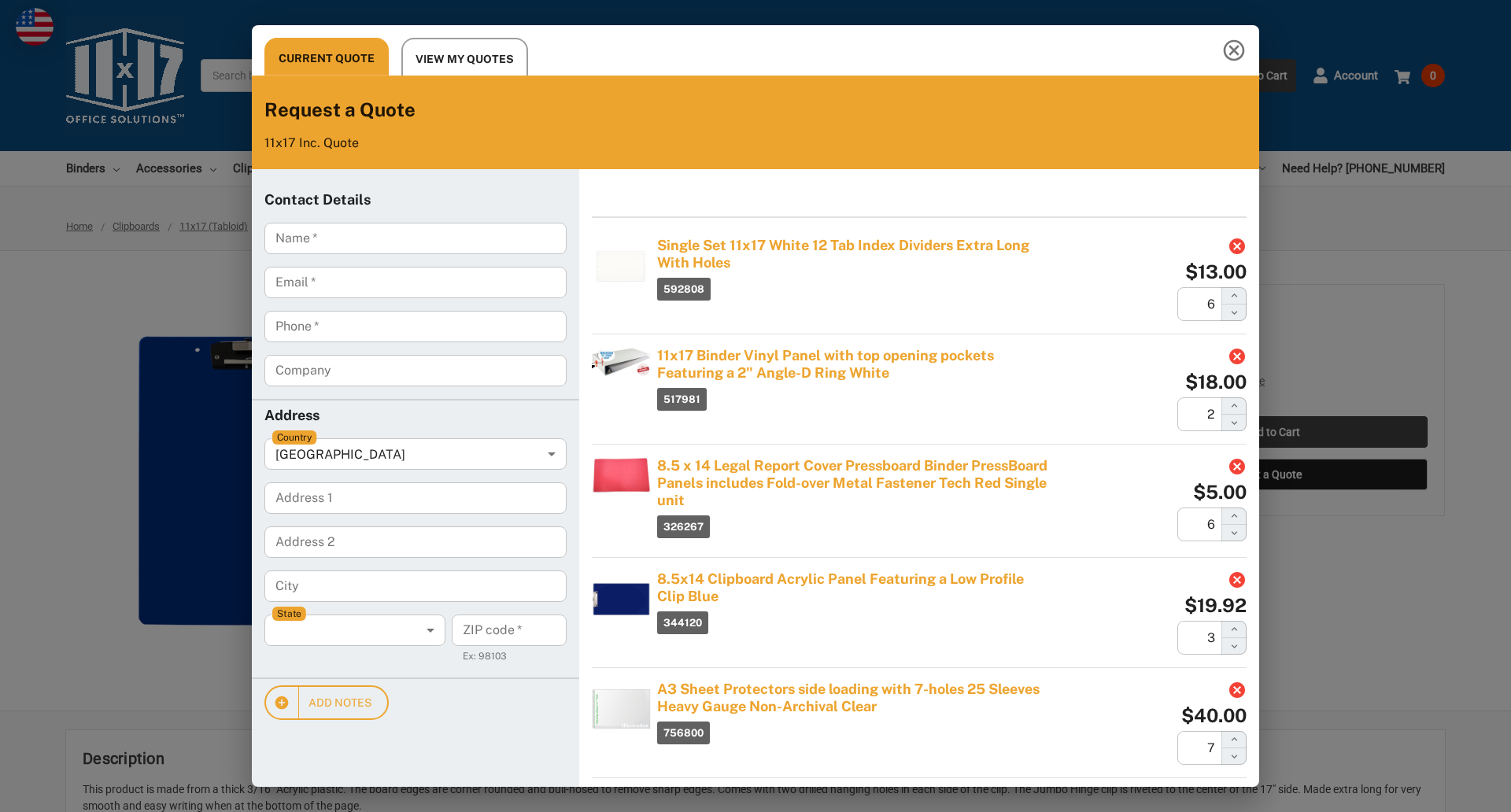
click at [1272, 432] on div "Current Quote View My Quotes Request a Quote 11x17 Inc. Quote Contact Details N…" at bounding box center [756, 406] width 1511 height 812
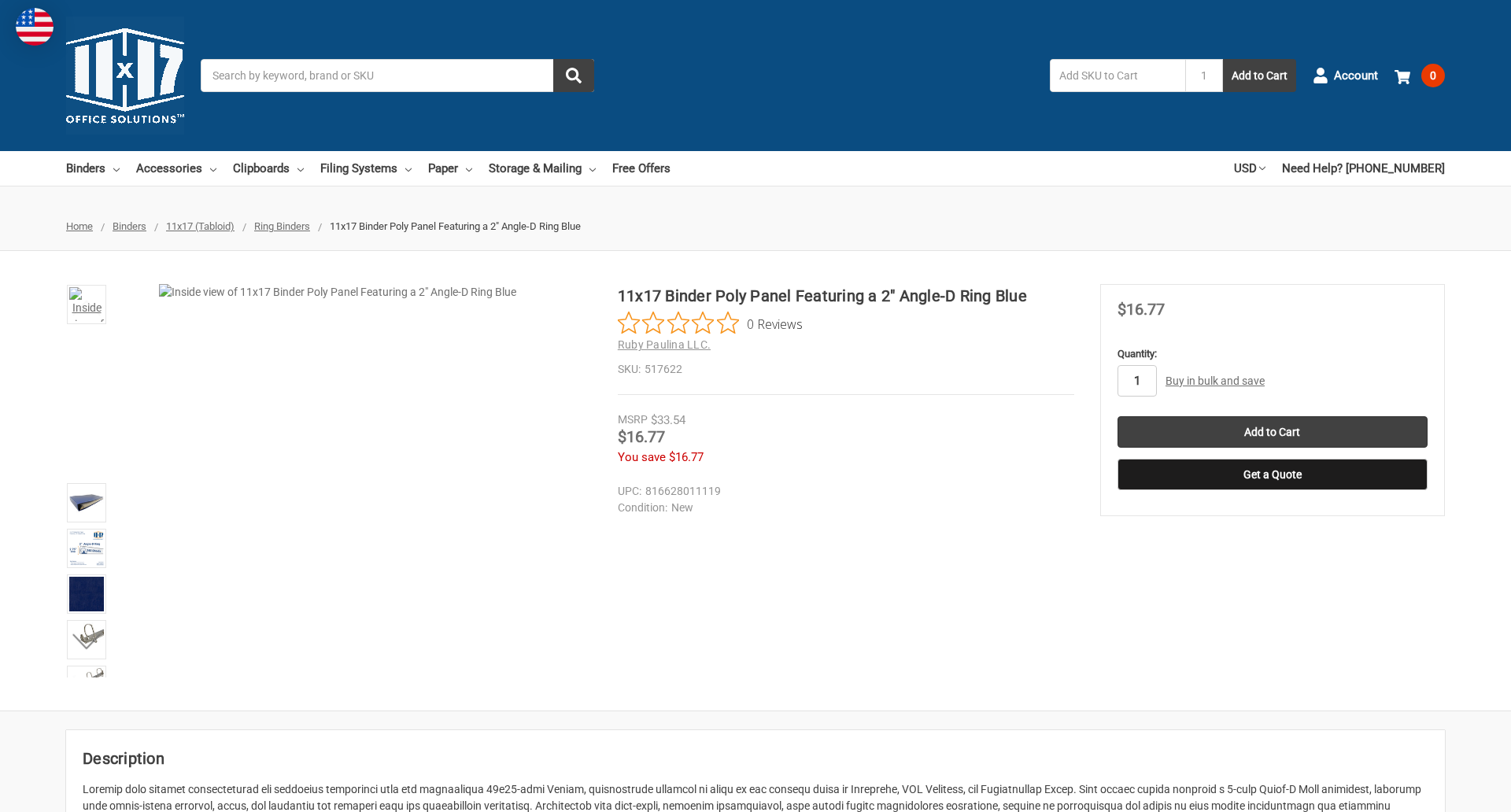
click at [1136, 380] on input "1" at bounding box center [1137, 380] width 39 height 32
type input "4"
click at [1272, 474] on button "Get a Quote" at bounding box center [1273, 474] width 310 height 32
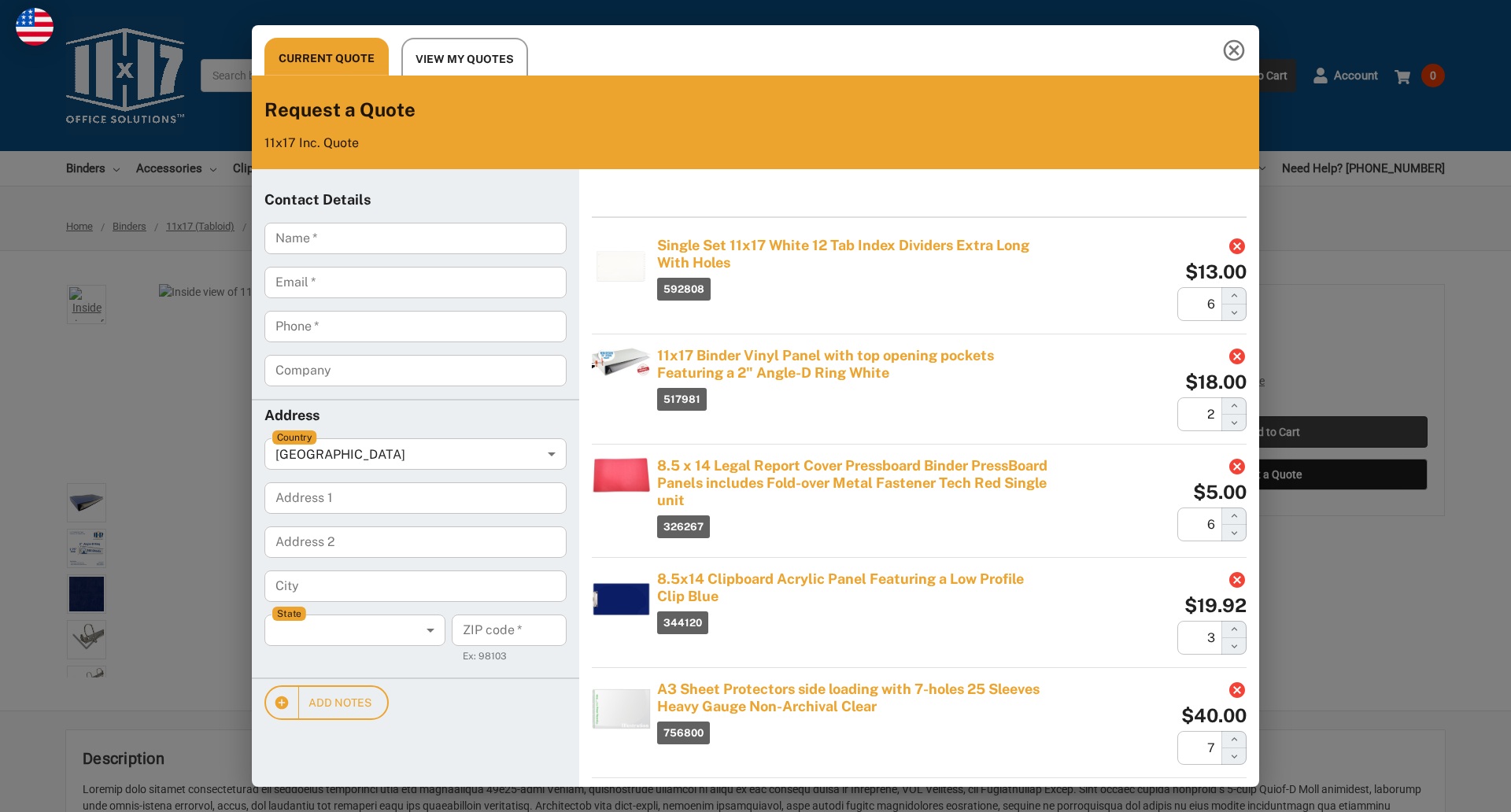
click at [1272, 432] on div "Current Quote View My Quotes Request a Quote 11x17 Inc. Quote Contact Details N…" at bounding box center [756, 406] width 1511 height 812
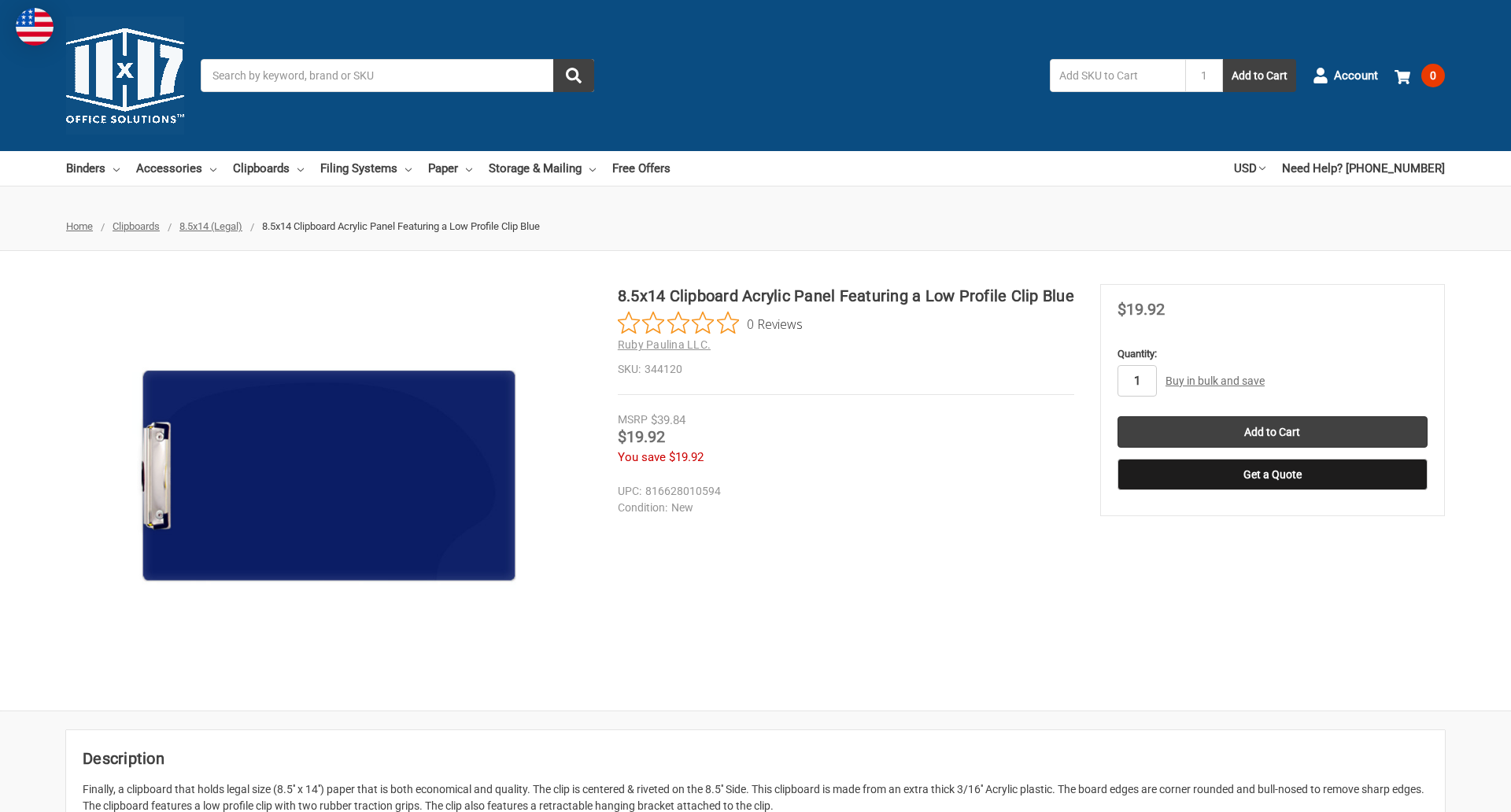
click at [1136, 380] on input "1" at bounding box center [1137, 380] width 39 height 32
click at [1272, 474] on button "Get a Quote" at bounding box center [1273, 474] width 310 height 32
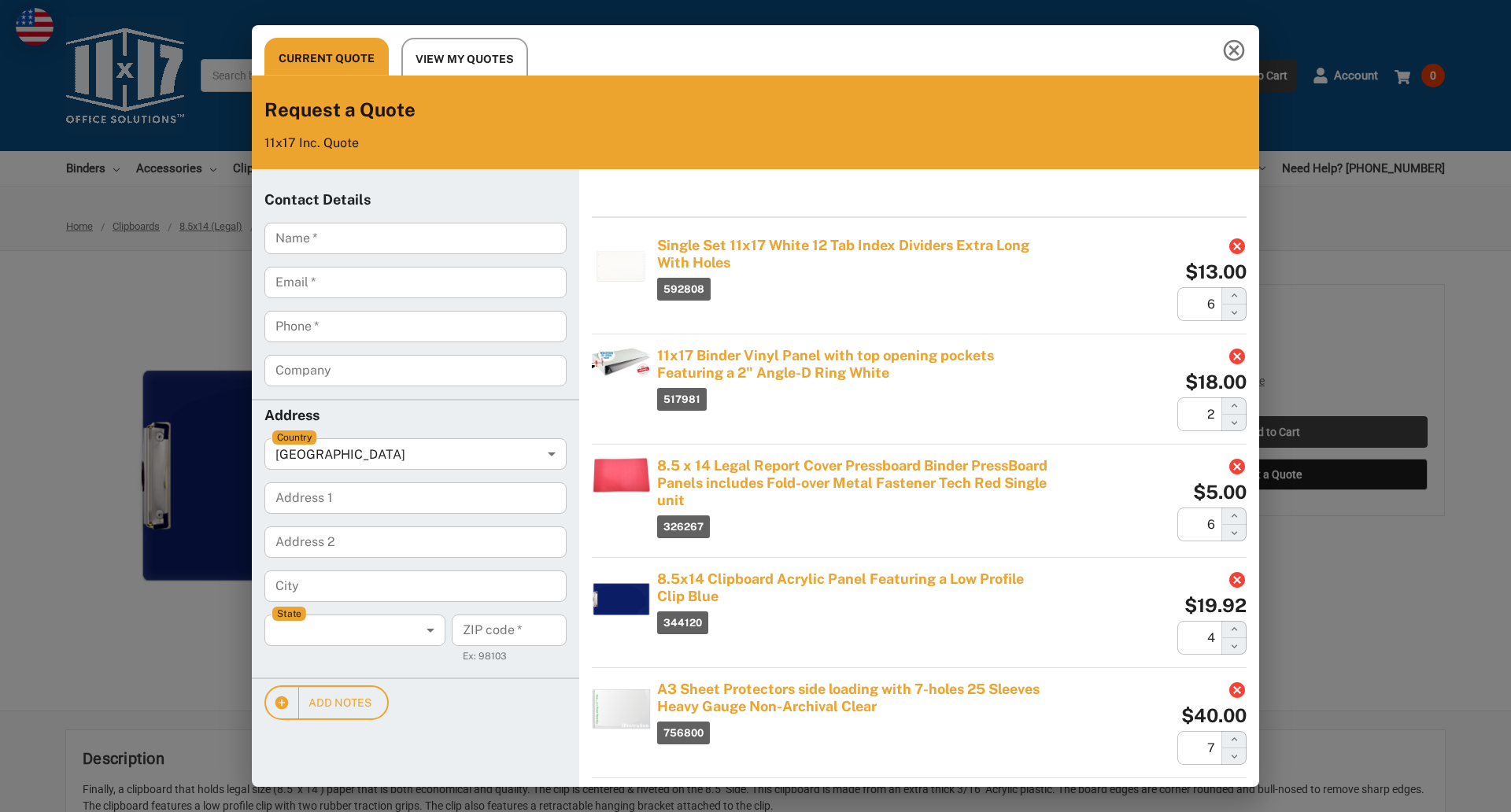
click at [1272, 432] on div "Current Quote View My Quotes Request a Quote 11x17 Inc. Quote Contact Details N…" at bounding box center [756, 406] width 1511 height 812
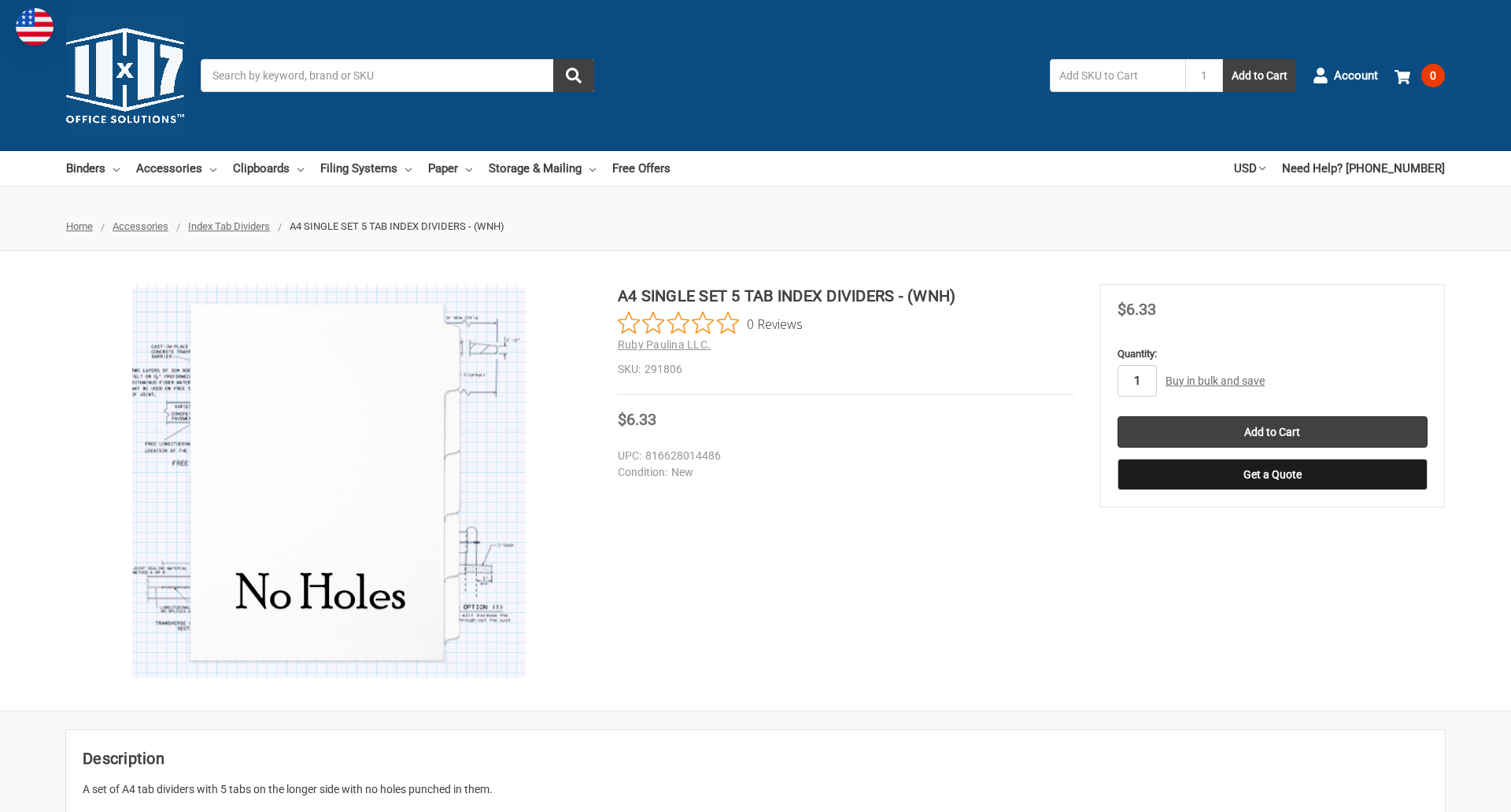
click at [1136, 380] on input "1" at bounding box center [1137, 380] width 39 height 32
type input "3"
click at [1272, 474] on button "Get a Quote" at bounding box center [1273, 474] width 310 height 32
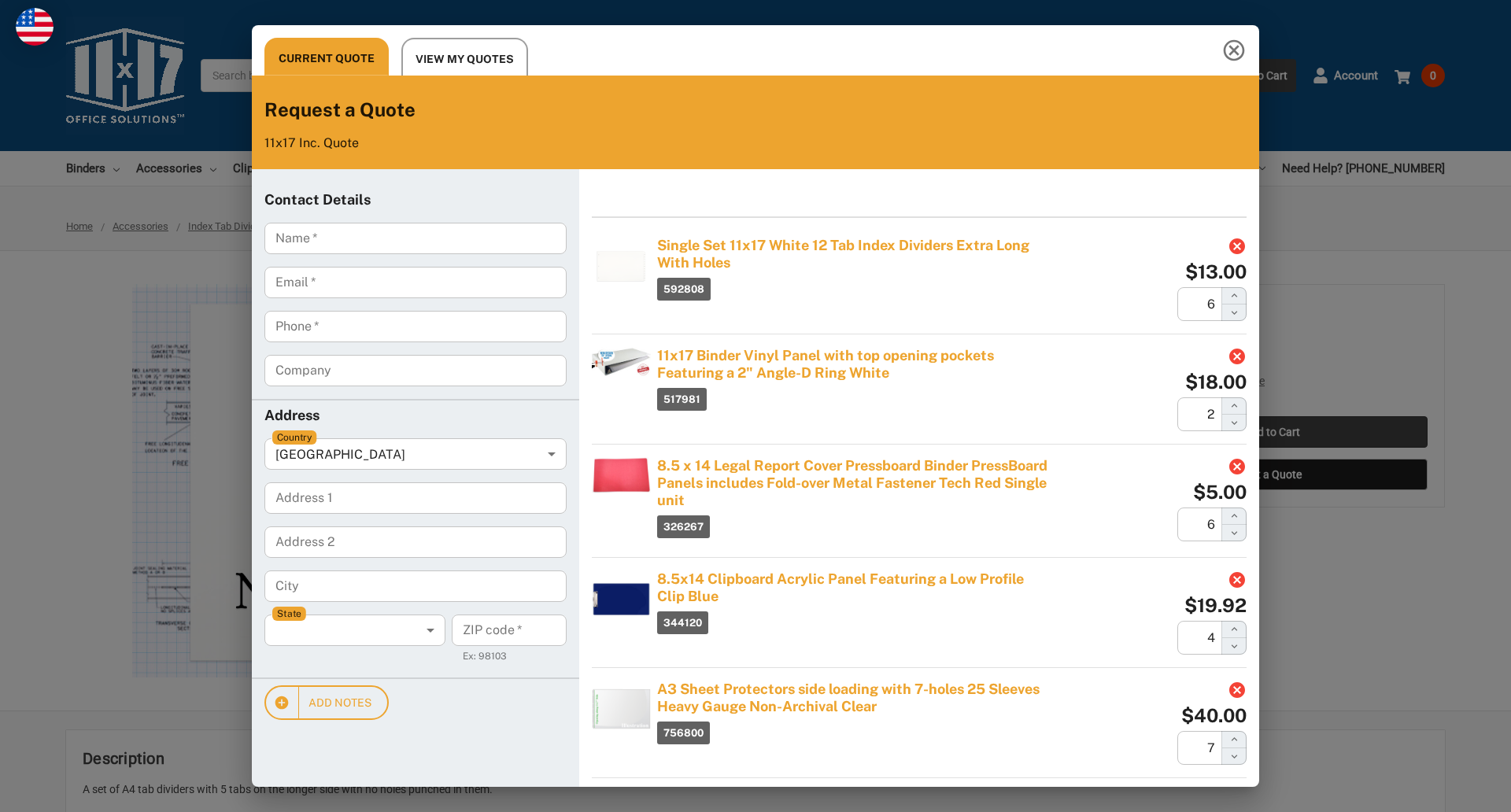
click at [1272, 432] on div "Current Quote View My Quotes Request a Quote 11x17 Inc. Quote Contact Details N…" at bounding box center [756, 406] width 1511 height 812
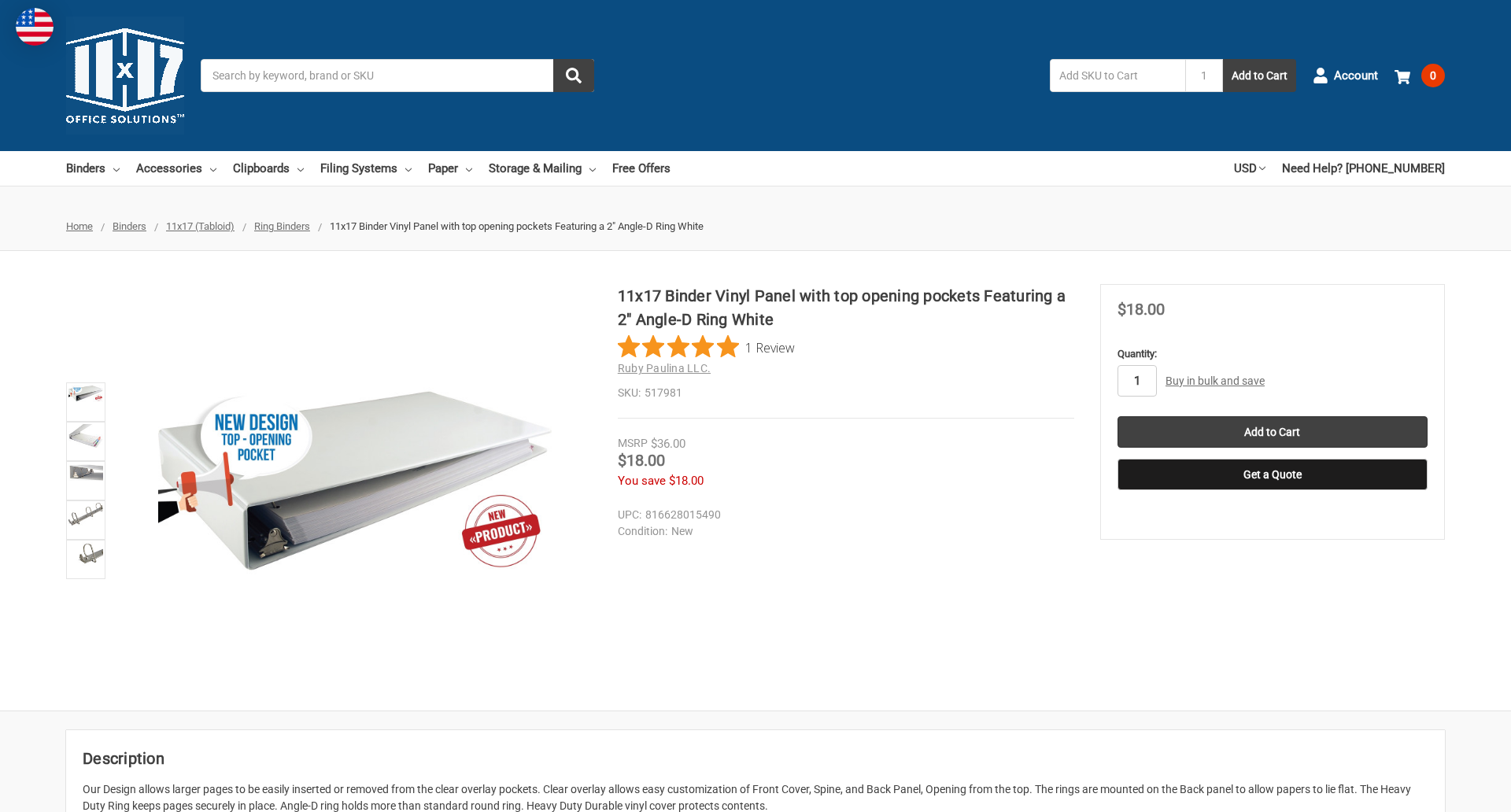
click at [1136, 380] on input "1" at bounding box center [1137, 380] width 39 height 32
click at [1272, 474] on button "Get a Quote" at bounding box center [1273, 474] width 310 height 32
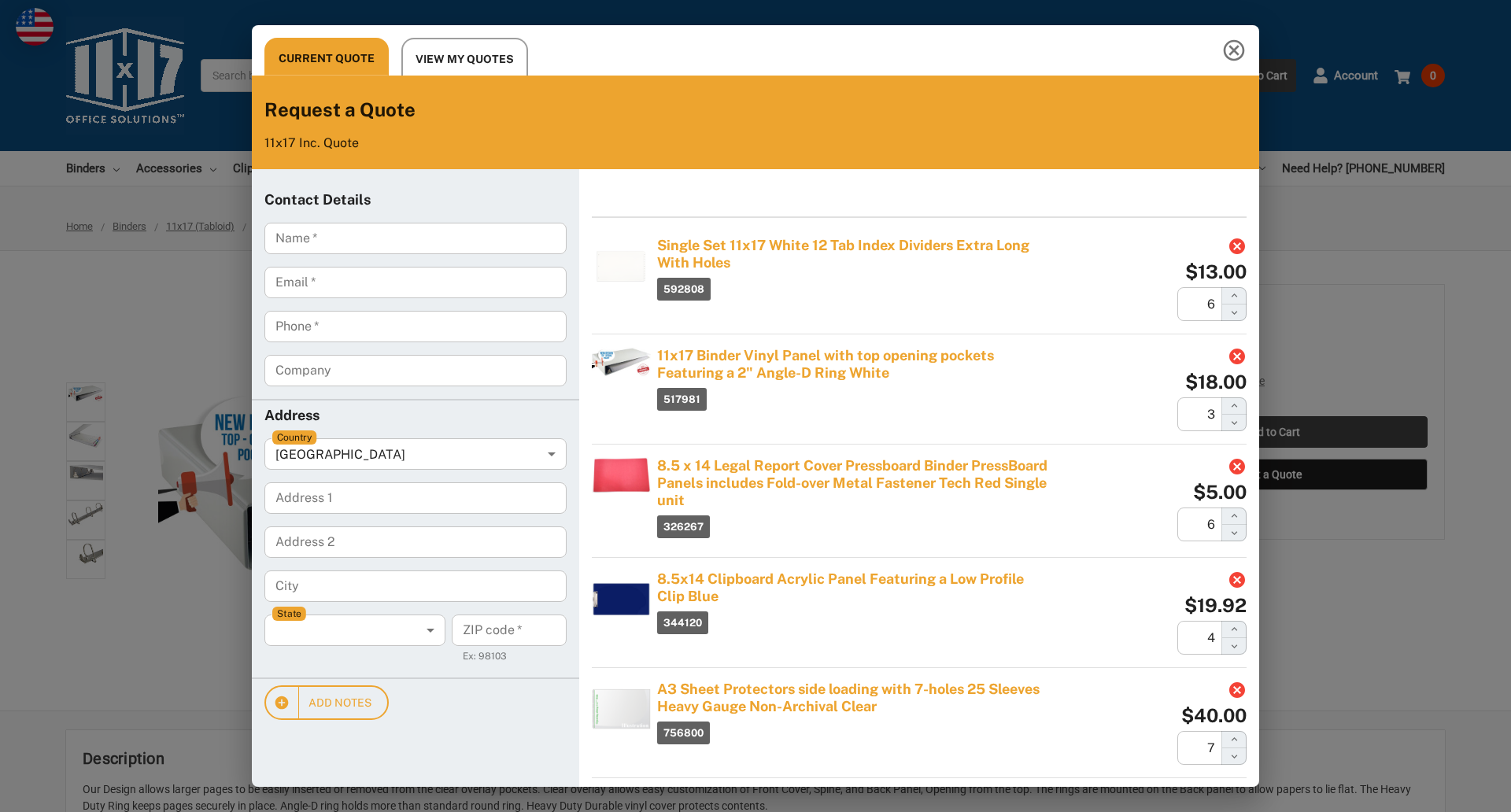
click at [1272, 432] on div "Current Quote View My Quotes Request a Quote 11x17 Inc. Quote Contact Details N…" at bounding box center [756, 406] width 1511 height 812
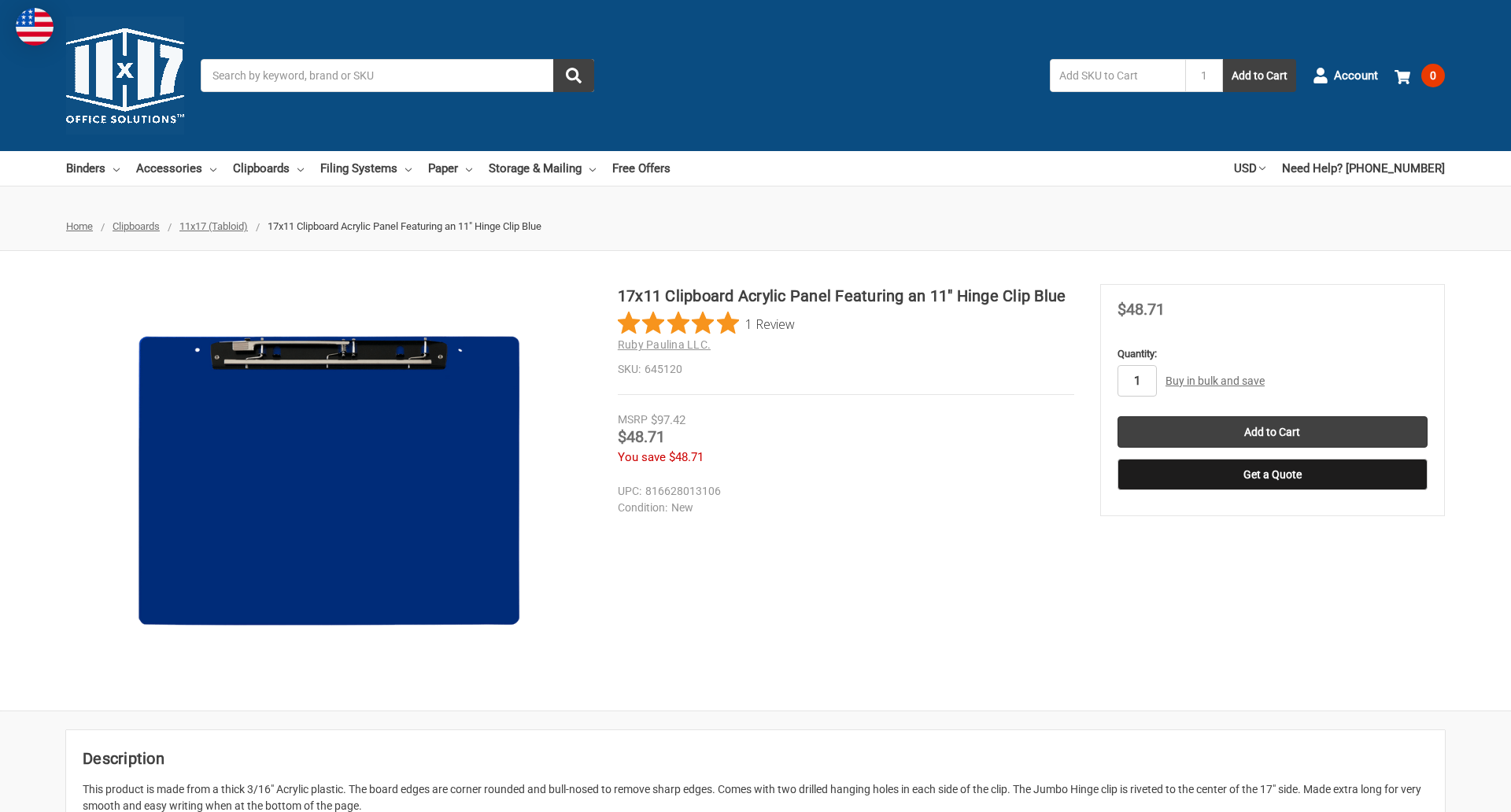
click at [1136, 380] on input "1" at bounding box center [1137, 380] width 39 height 32
click at [1272, 474] on button "Get a Quote" at bounding box center [1273, 474] width 310 height 32
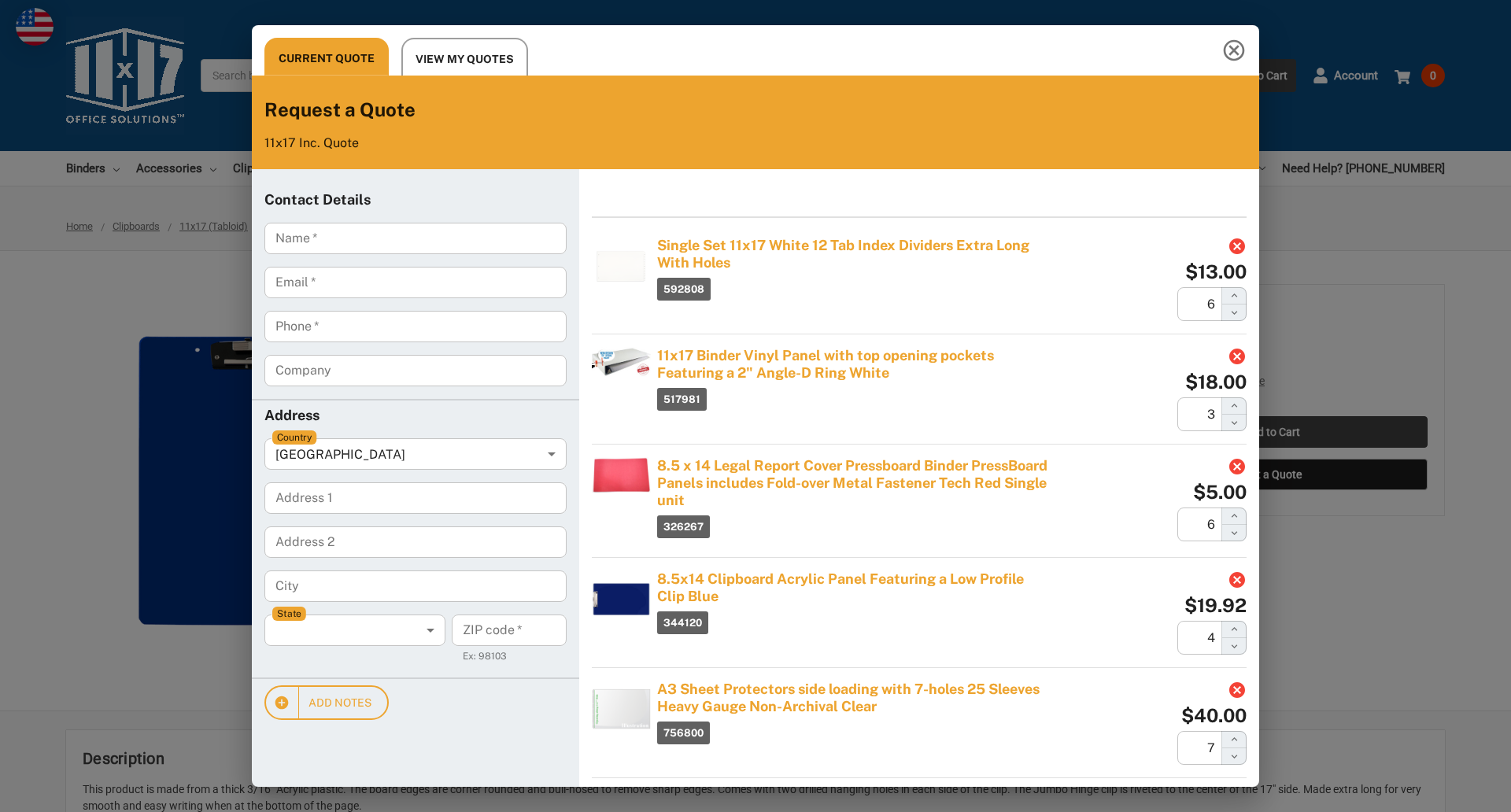
click at [1272, 432] on div "Current Quote View My Quotes Request a Quote 11x17 Inc. Quote Contact Details N…" at bounding box center [756, 406] width 1511 height 812
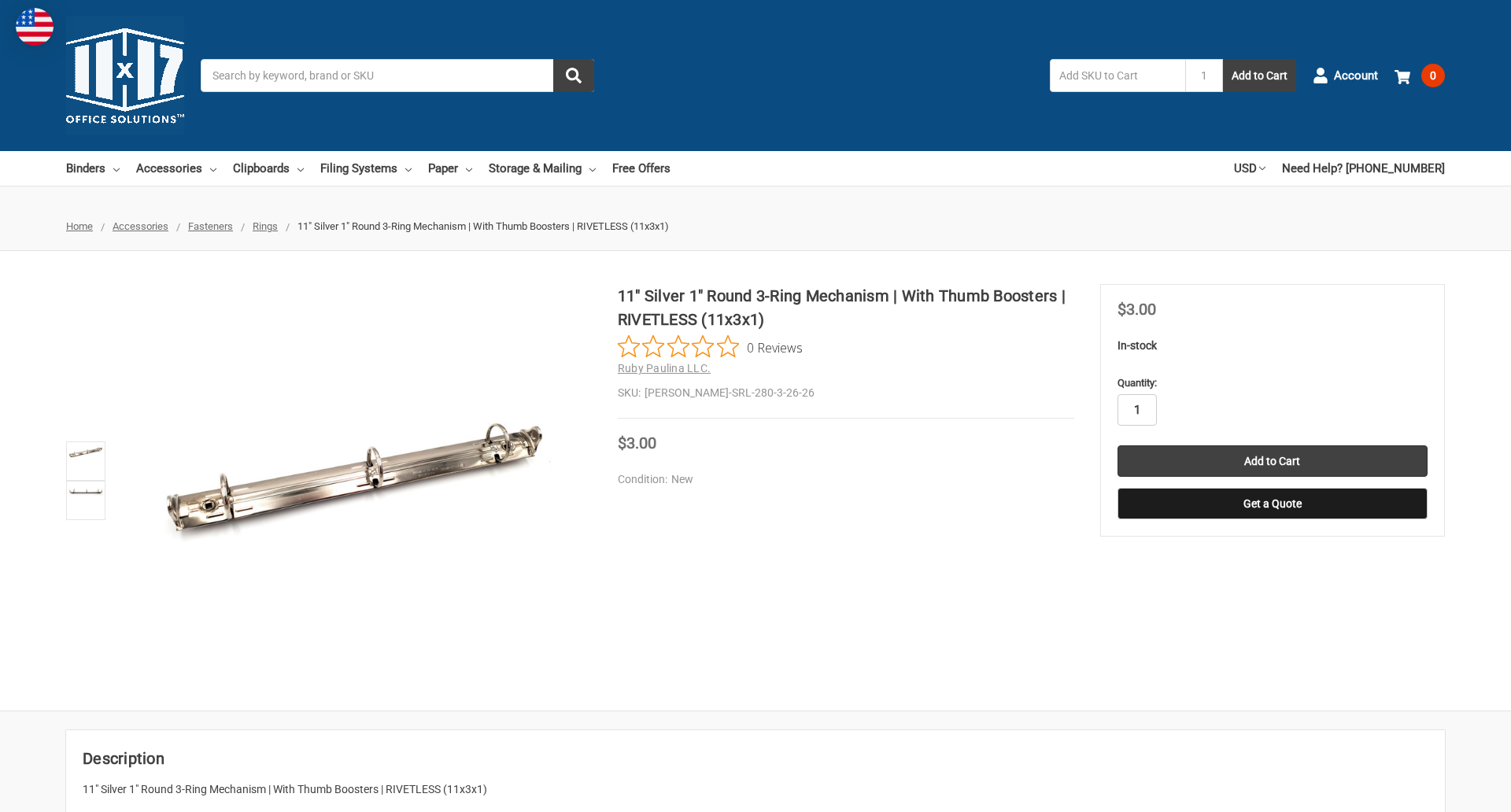
click at [1136, 410] on input "1" at bounding box center [1137, 410] width 39 height 32
type input "5"
click at [1272, 503] on button "Get a Quote" at bounding box center [1273, 503] width 310 height 32
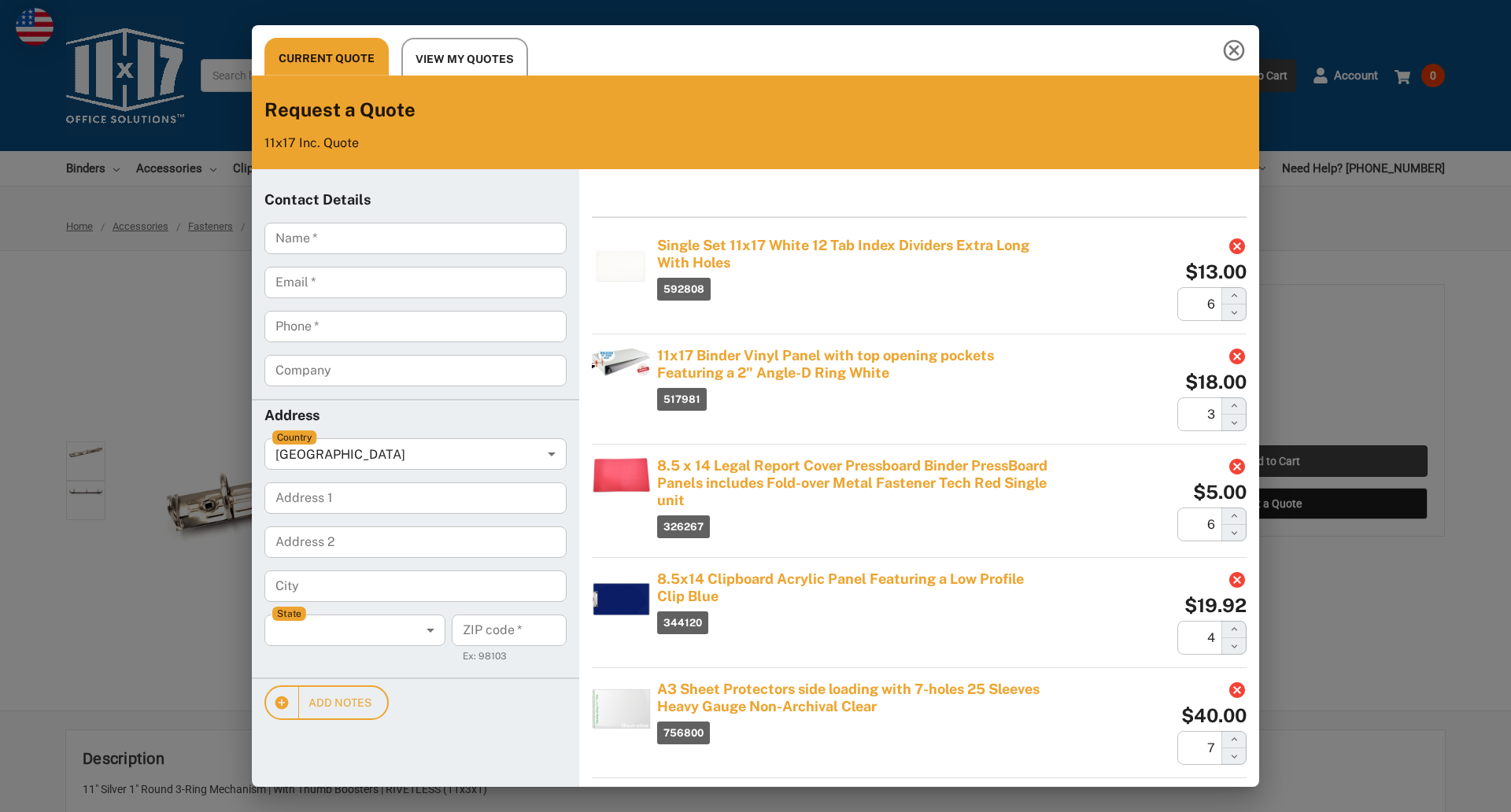
click at [1272, 461] on div "Current Quote View My Quotes Request a Quote 11x17 Inc. Quote Contact Details N…" at bounding box center [756, 406] width 1511 height 812
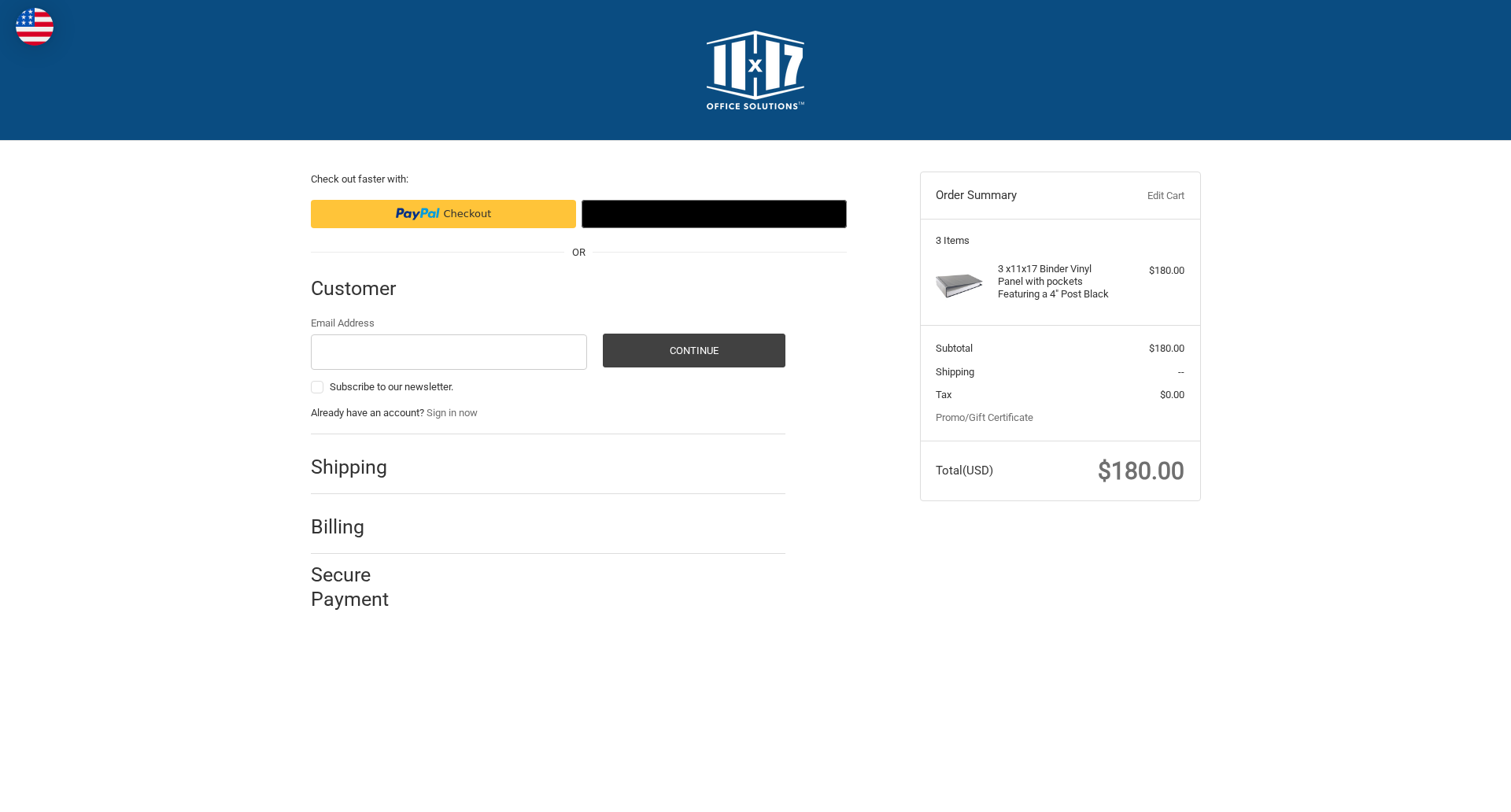
click at [448, 351] on input "Email Address" at bounding box center [449, 352] width 277 height 35
type input "[EMAIL_ADDRESS][DOMAIN_NAME]"
click at [694, 350] on button "Continue" at bounding box center [694, 350] width 182 height 33
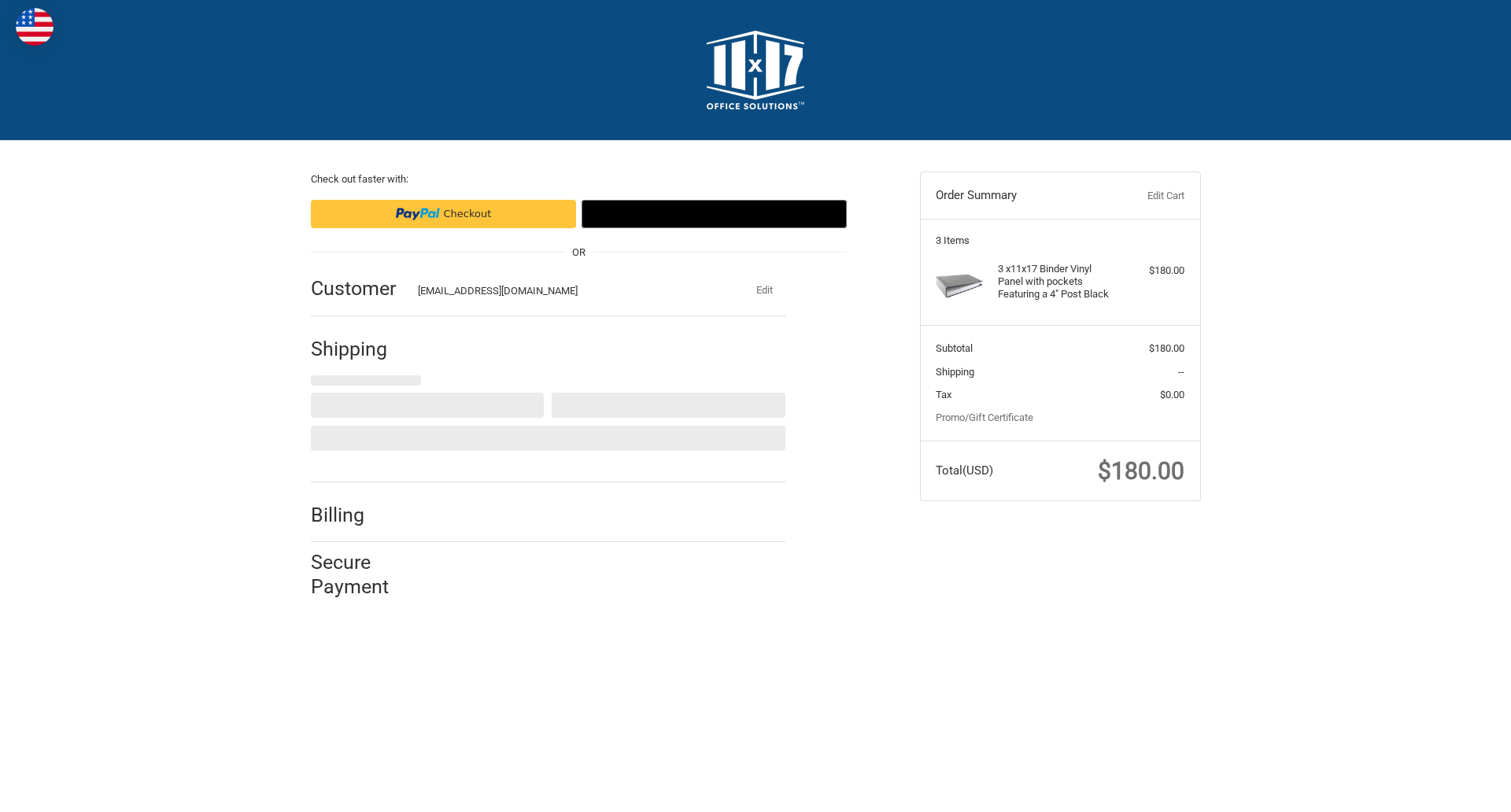
select select "US"
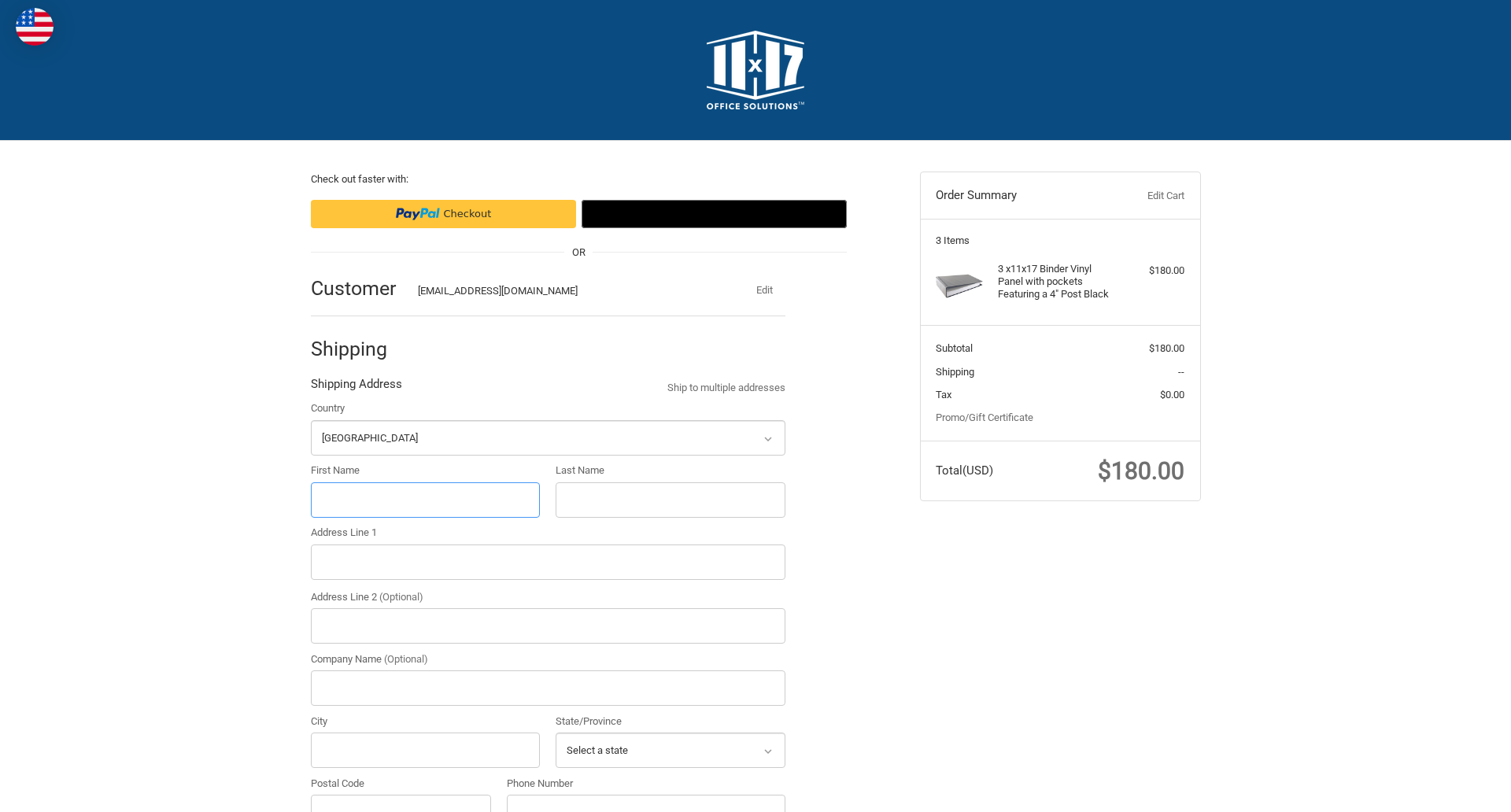
click at [425, 499] on input "First Name" at bounding box center [426, 500] width 230 height 35
type input "reflectiz"
click at [669, 499] on input "Last Name" at bounding box center [670, 500] width 230 height 35
type input "bigcommerce"
click at [401, 794] on input "Postal Code" at bounding box center [402, 812] width 181 height 35
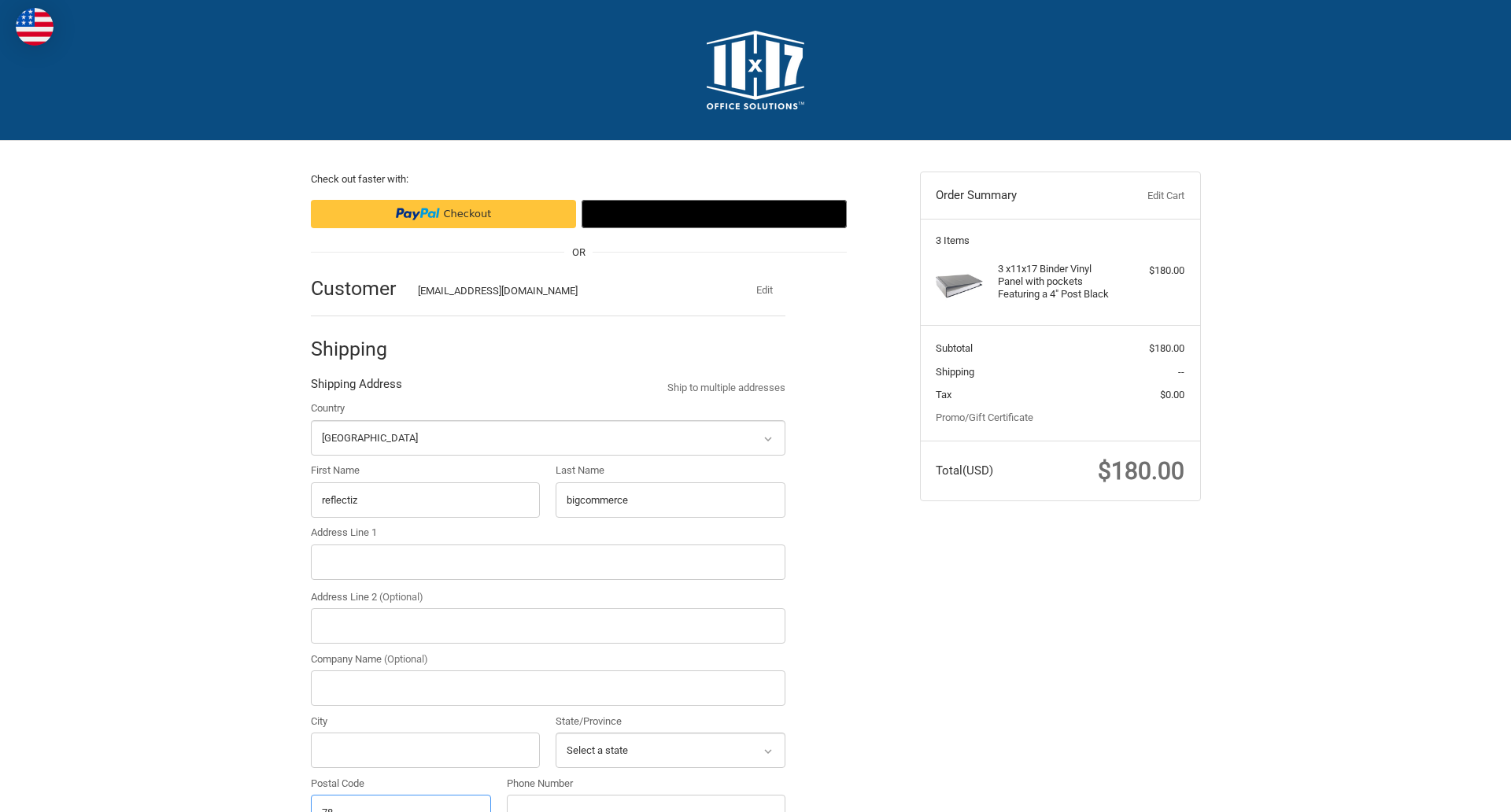
scroll to position [18, 0]
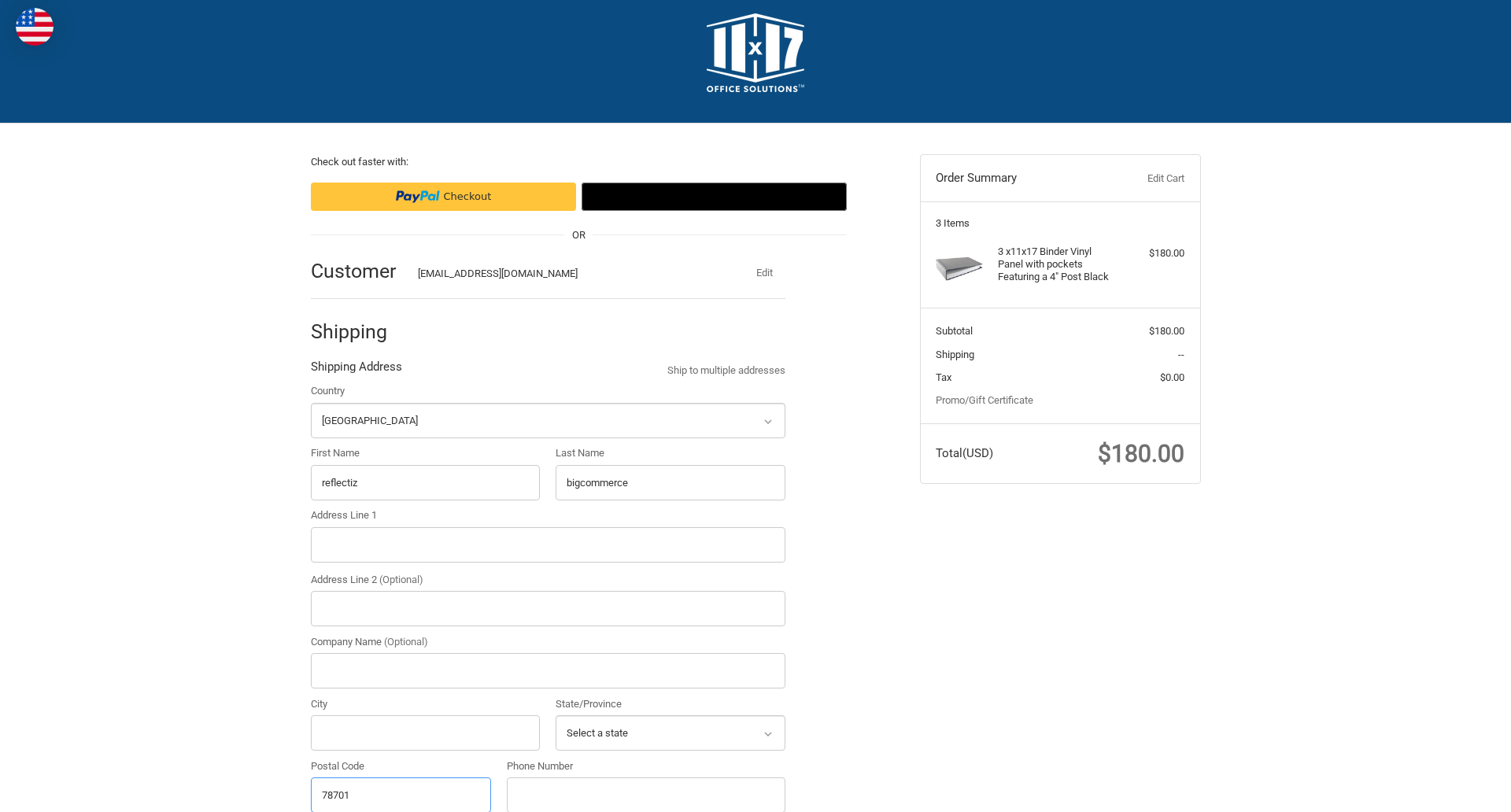
click at [401, 794] on input "78701" at bounding box center [402, 794] width 181 height 35
type input "78701"
click at [548, 544] on input "Address Line 1" at bounding box center [548, 544] width 474 height 35
type input "[STREET_ADDRESS]"
click at [356, 370] on legend "Shipping Address" at bounding box center [356, 370] width 91 height 25
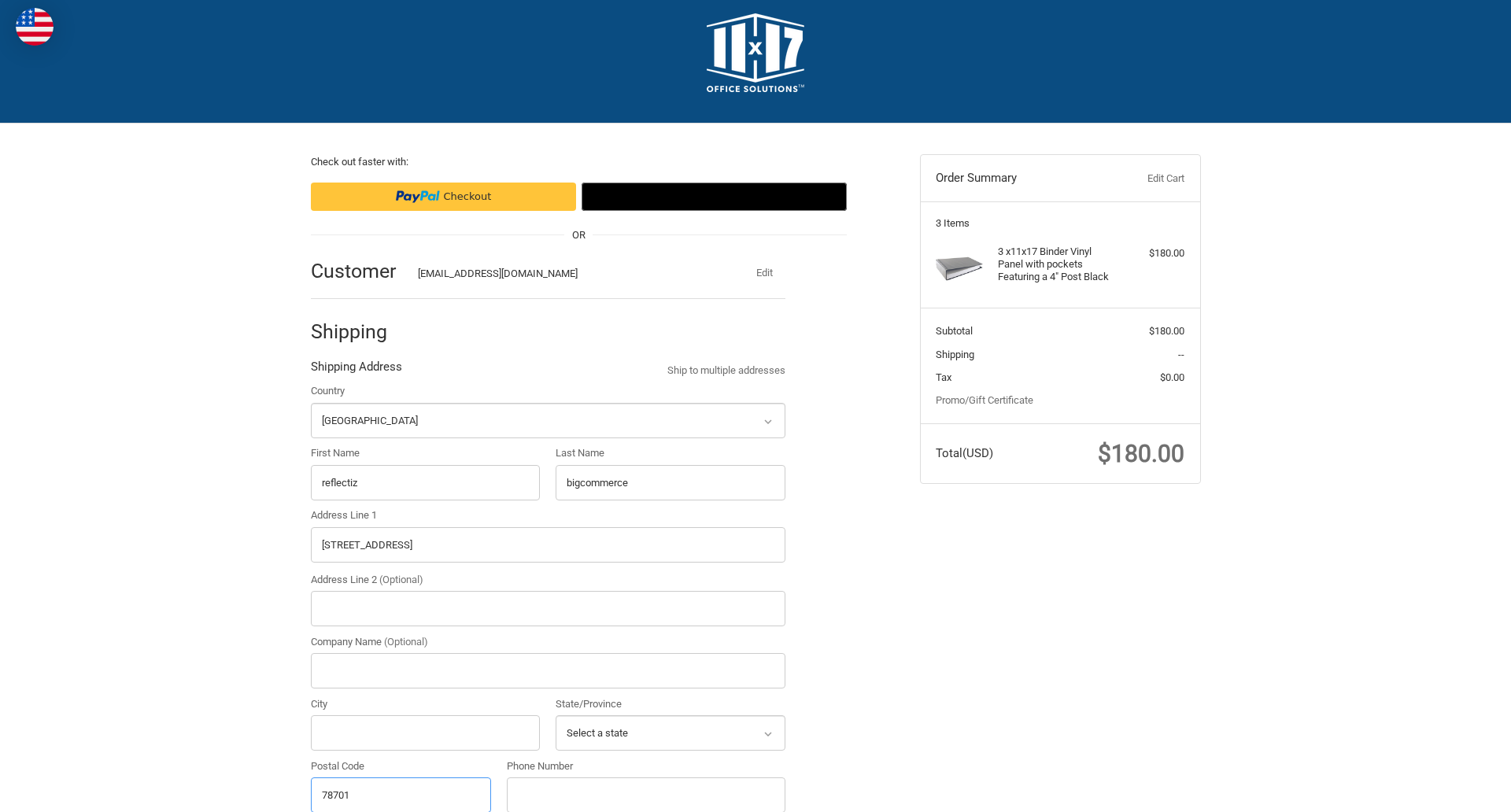
click at [401, 794] on input "78701" at bounding box center [402, 794] width 181 height 35
type input "78701"
select select "TX"
click at [548, 608] on input "Address Line 2 (Optional)" at bounding box center [548, 608] width 474 height 35
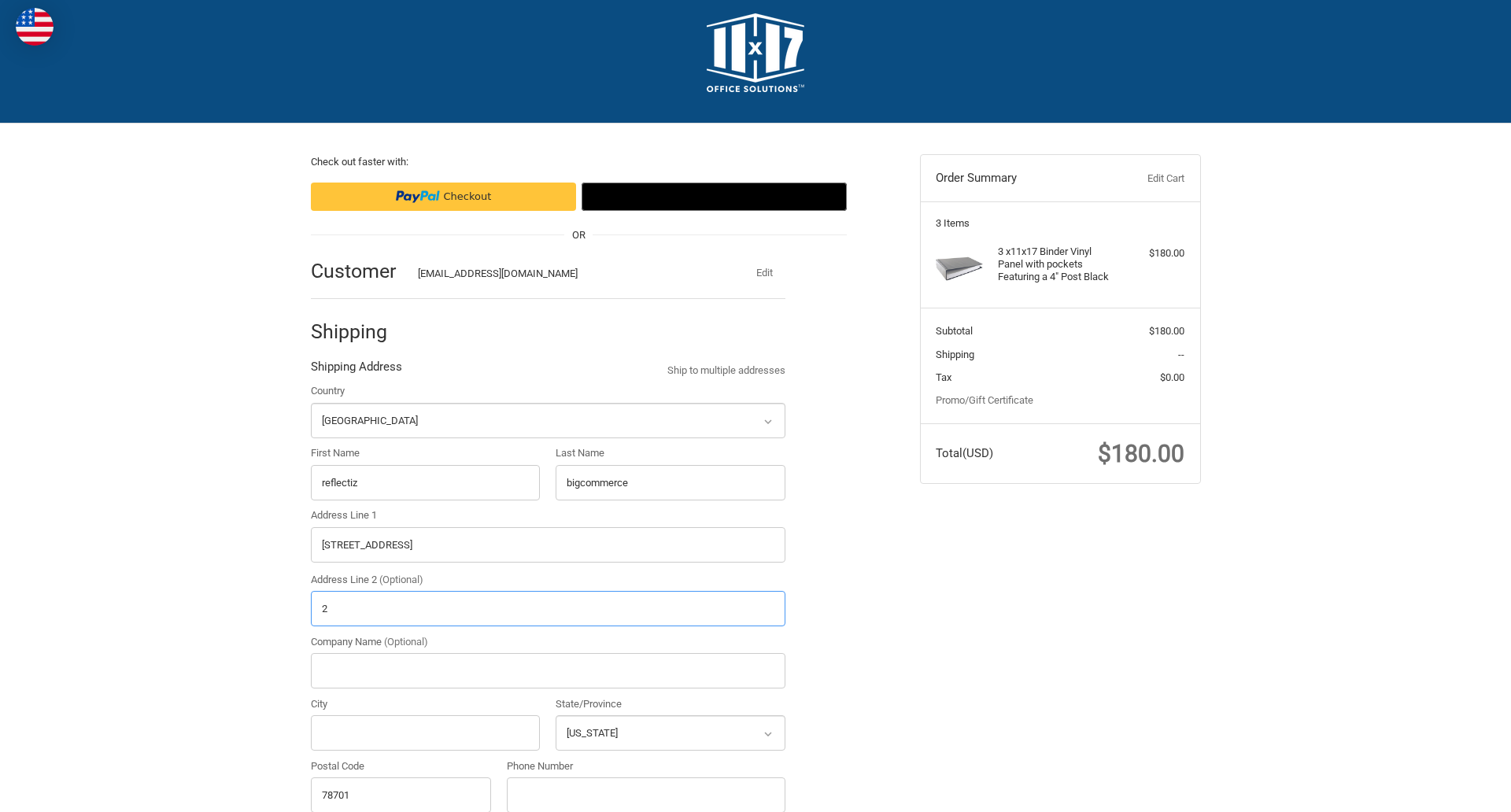
type input "2"
click at [425, 733] on input "City" at bounding box center [426, 733] width 230 height 35
click at [425, 733] on input "Austin" at bounding box center [426, 733] width 230 height 35
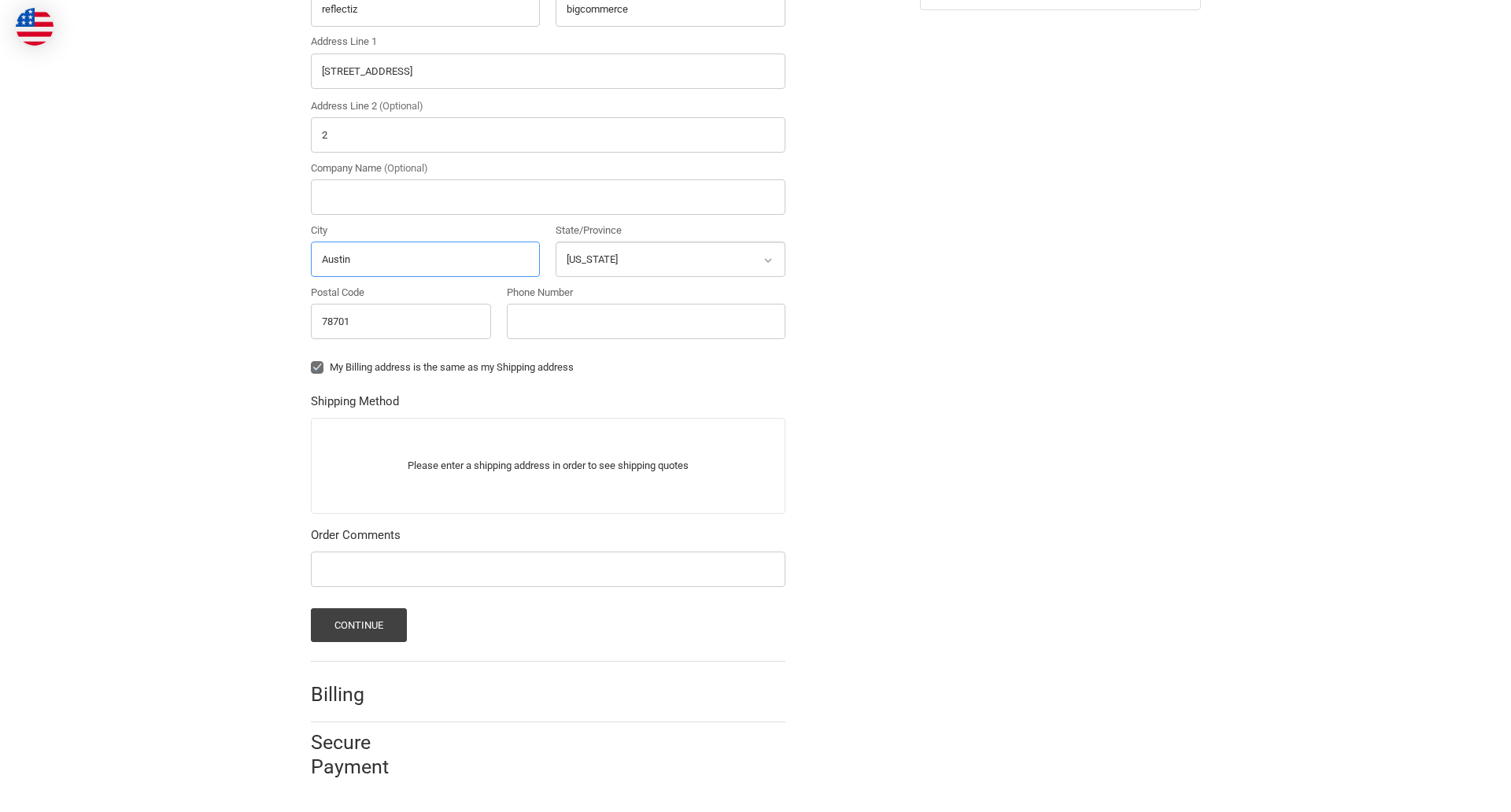
type input "Austin"
click at [645, 321] on input "Phone Number" at bounding box center [646, 321] width 279 height 35
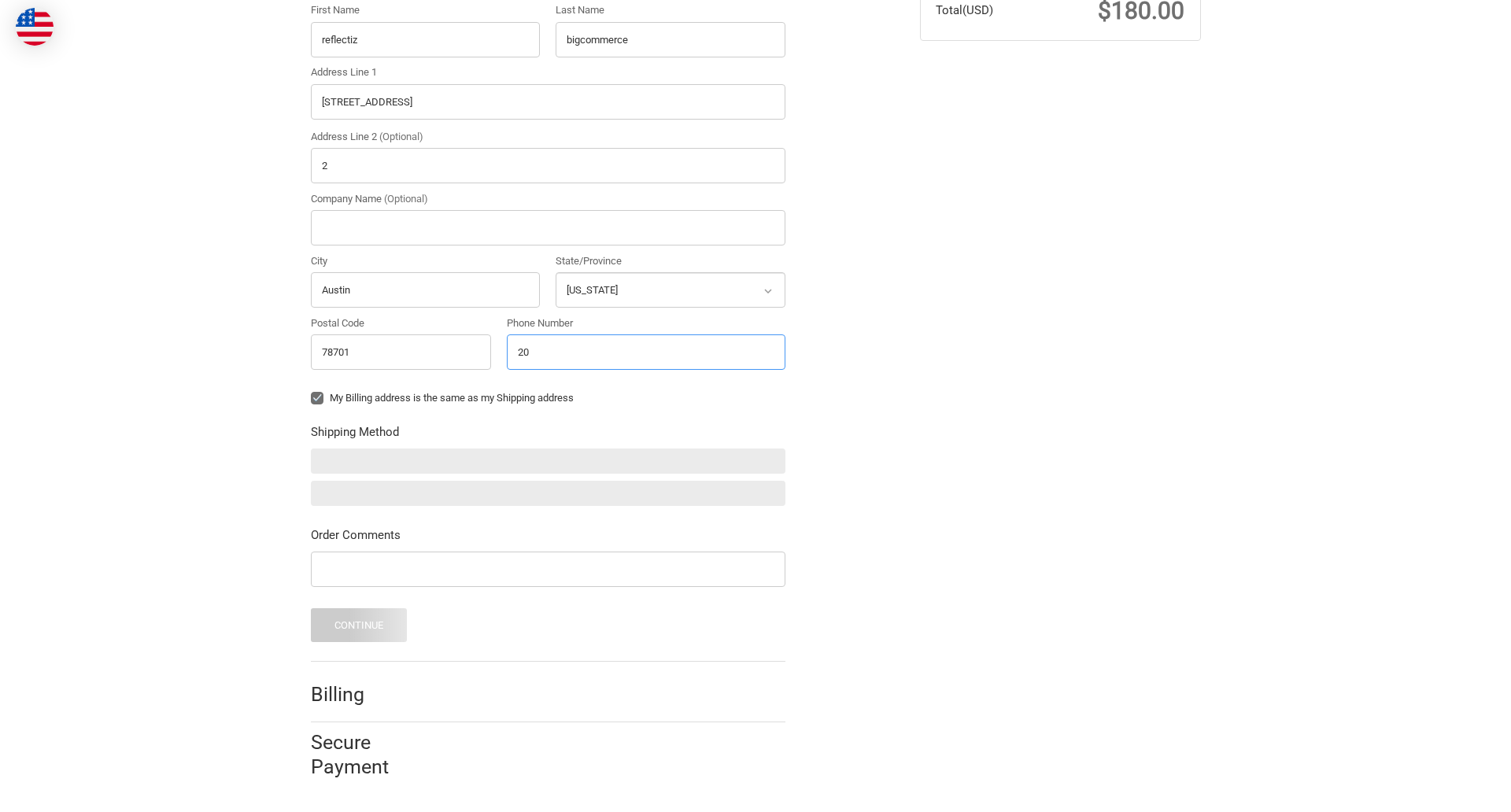
scroll to position [460, 0]
type input "2025550150"
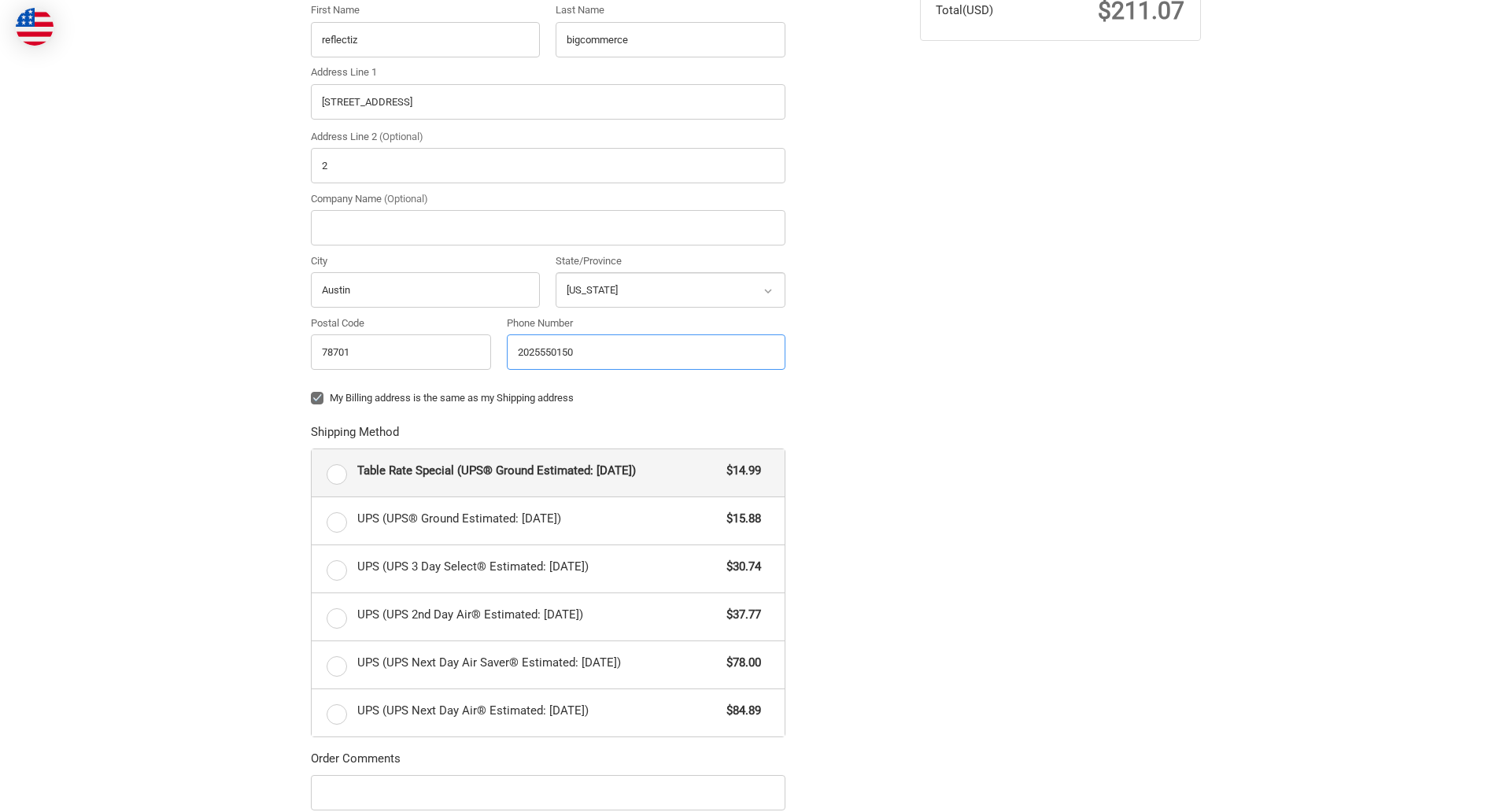
radio input "true"
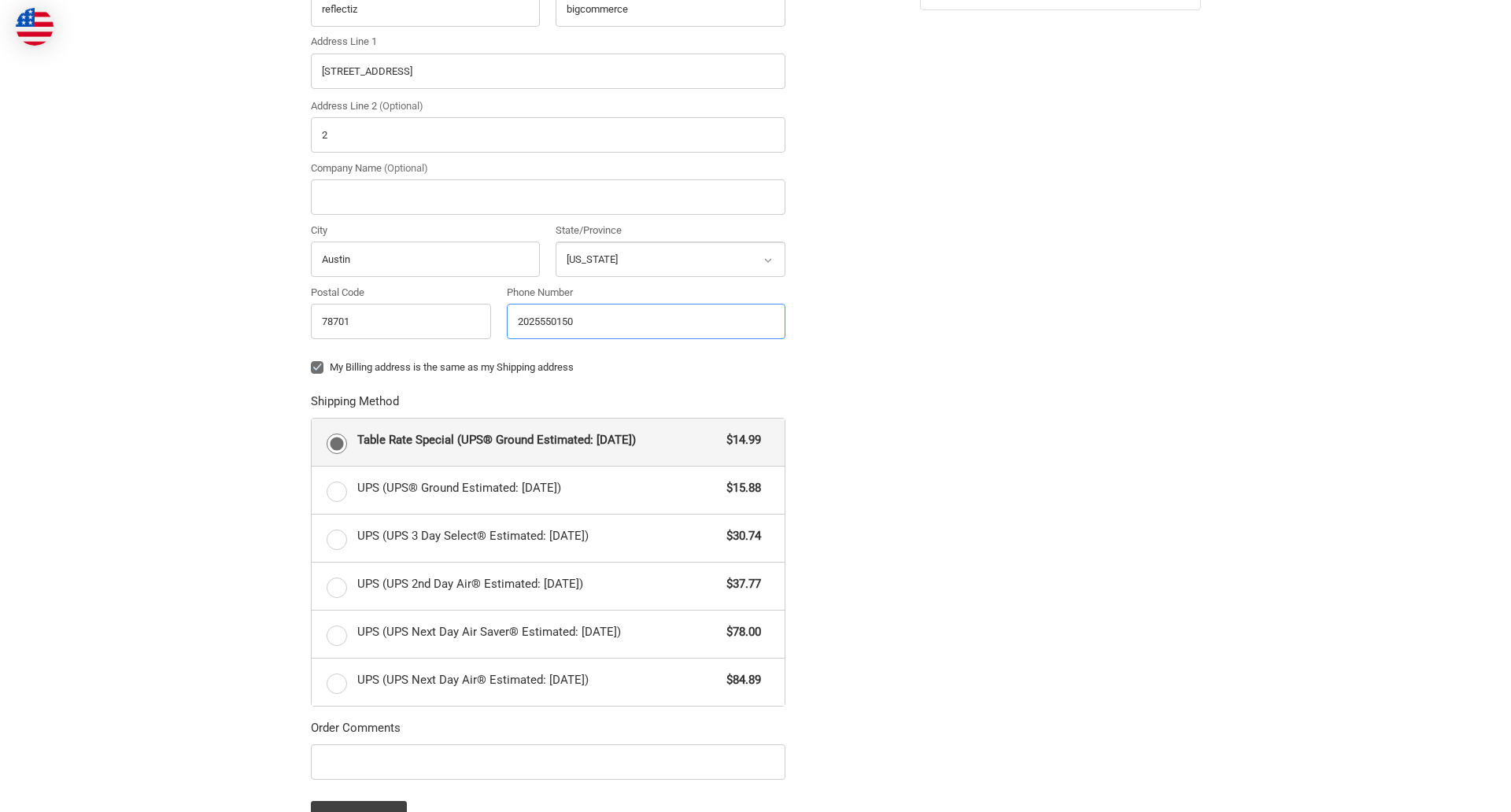
type input "2025550150"
click at [548, 197] on input "Company Name (Optional)" at bounding box center [548, 197] width 474 height 35
type input "bigcommerce"
click at [311, 379] on form "Country Select a country [GEOGRAPHIC_DATA] [GEOGRAPHIC_DATA] [GEOGRAPHIC_DATA] …" at bounding box center [548, 372] width 474 height 925
click at [311, 782] on form "Country Select a country [GEOGRAPHIC_DATA] [GEOGRAPHIC_DATA] [GEOGRAPHIC_DATA] …" at bounding box center [548, 372] width 474 height 925
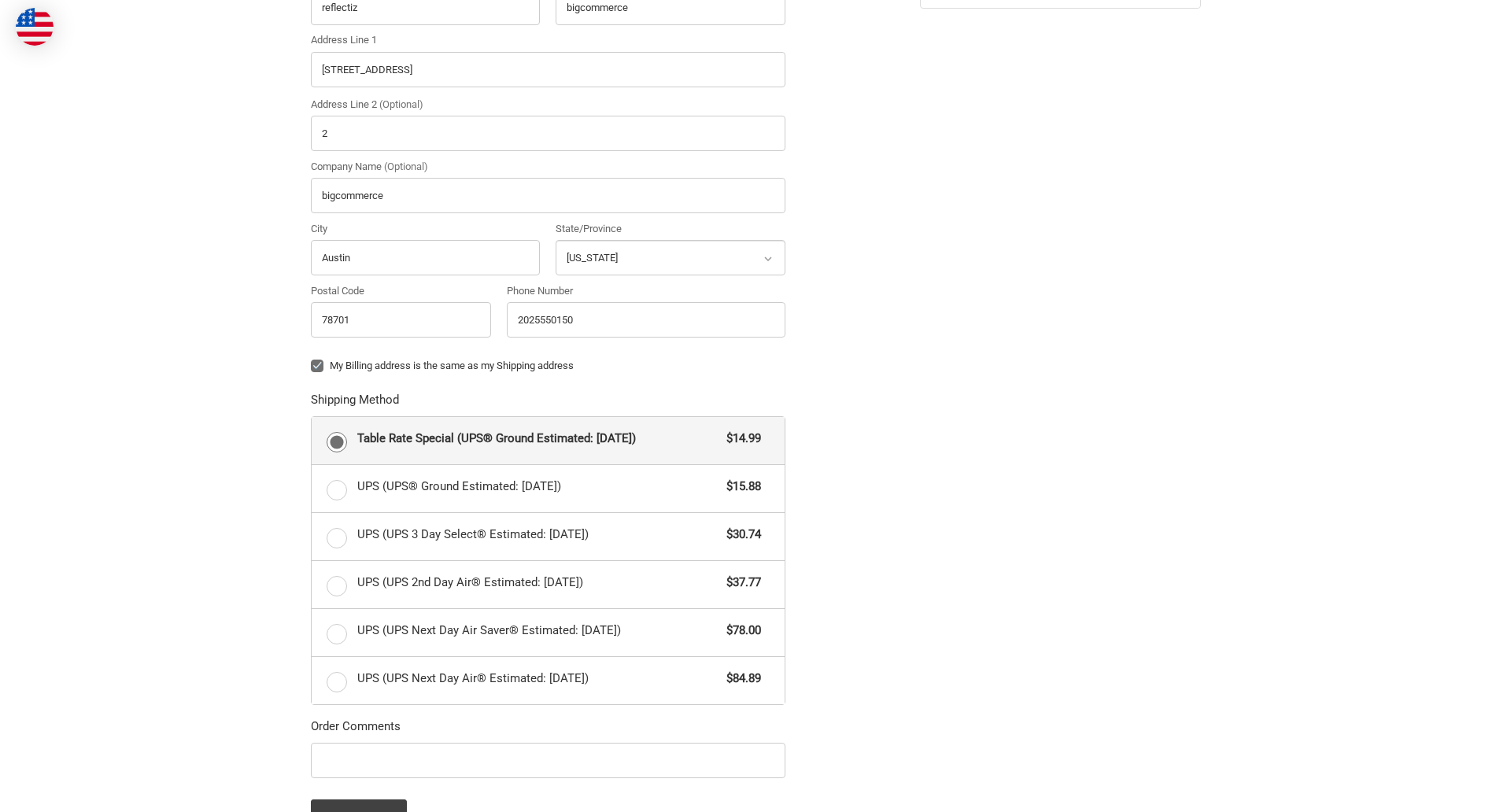
scroll to position [683, 0]
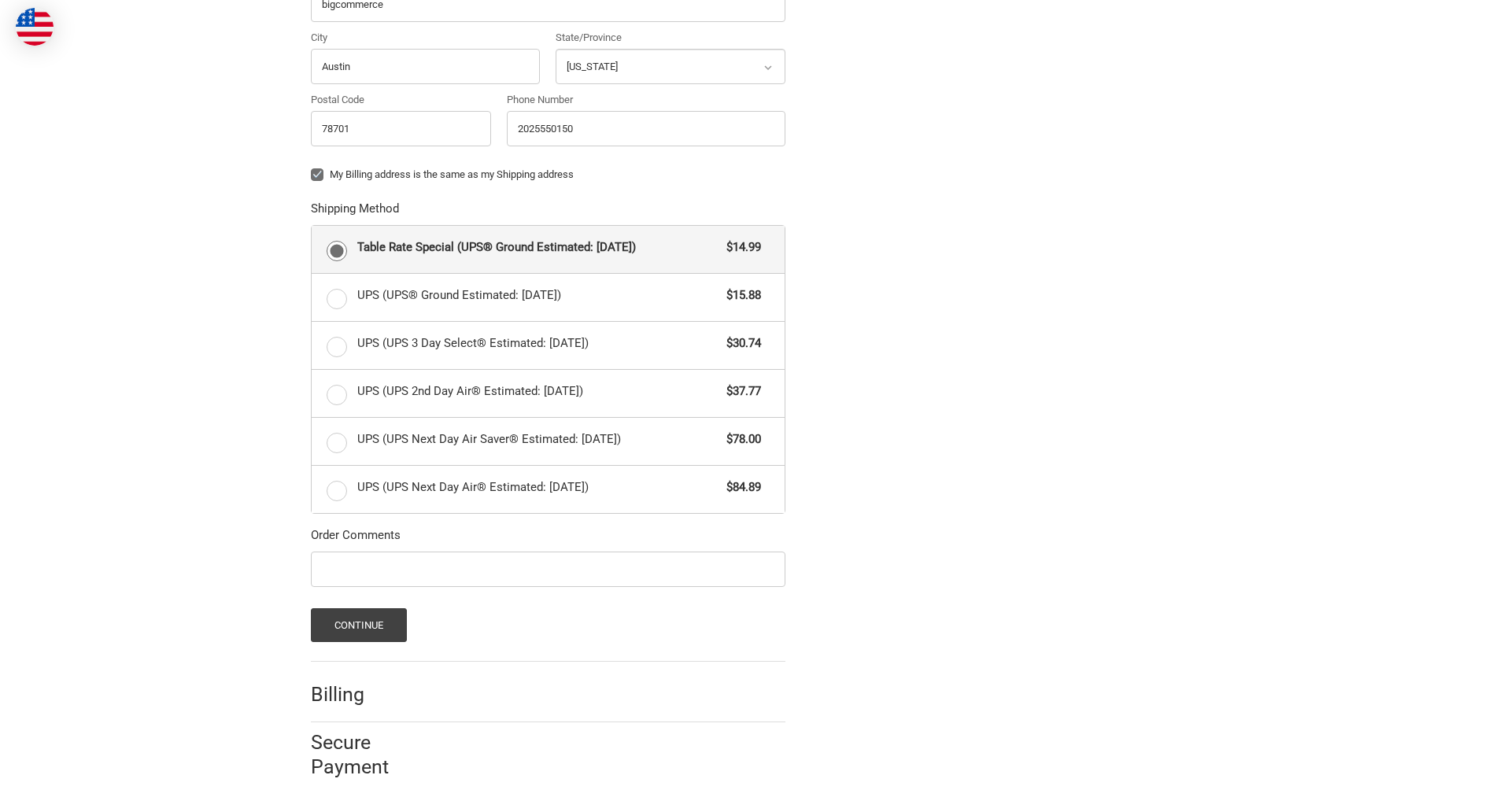
click at [548, 248] on span "Table Rate Special (UPS® Ground Estimated: [DATE])" at bounding box center [538, 248] width 362 height 18
click at [312, 227] on input "Table Rate Special (UPS® Ground Estimated: [DATE]) $14.99" at bounding box center [311, 226] width 1 height 1
click at [358, 625] on button "Continue" at bounding box center [360, 625] width 97 height 33
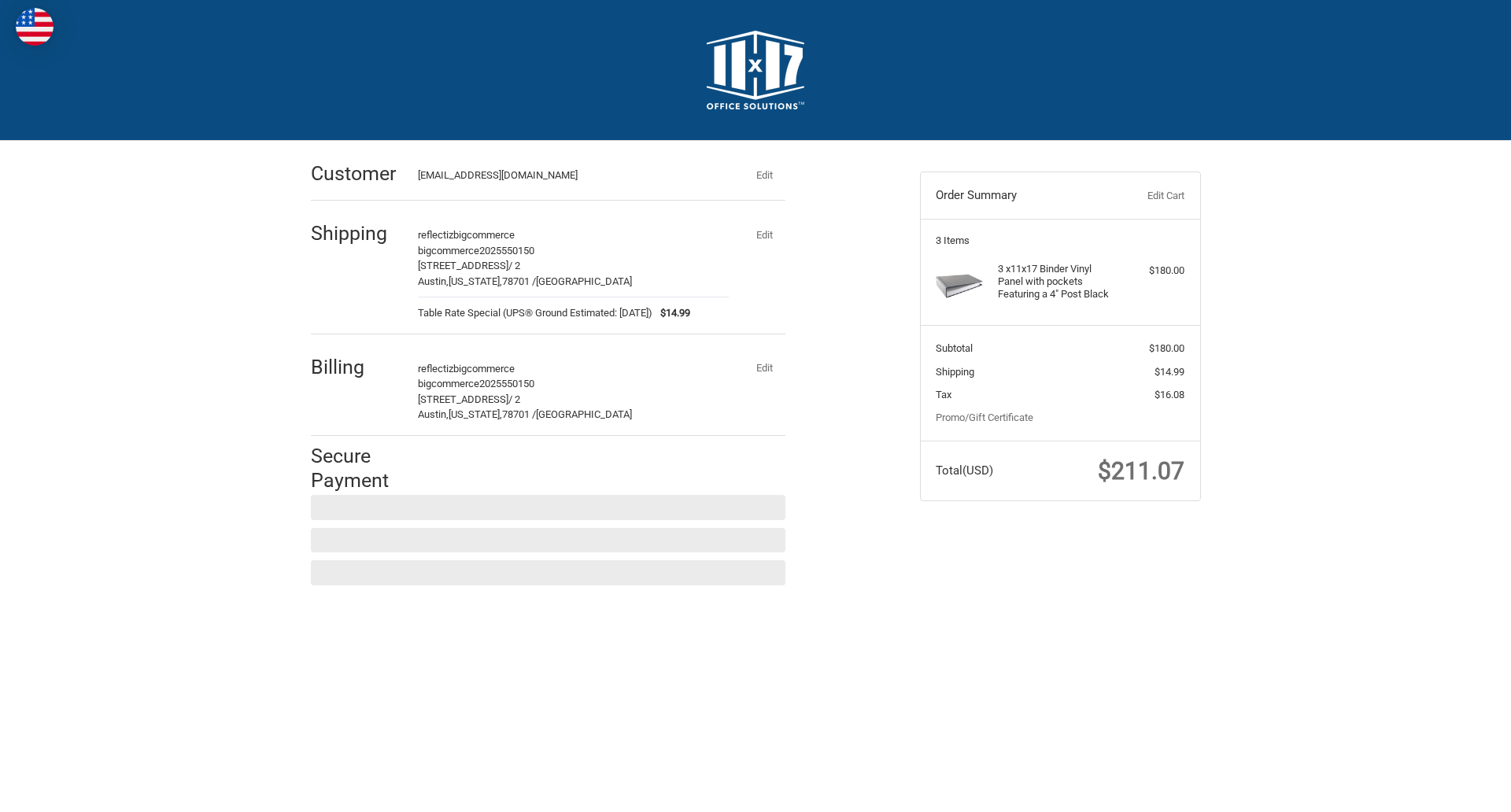
scroll to position [0, 0]
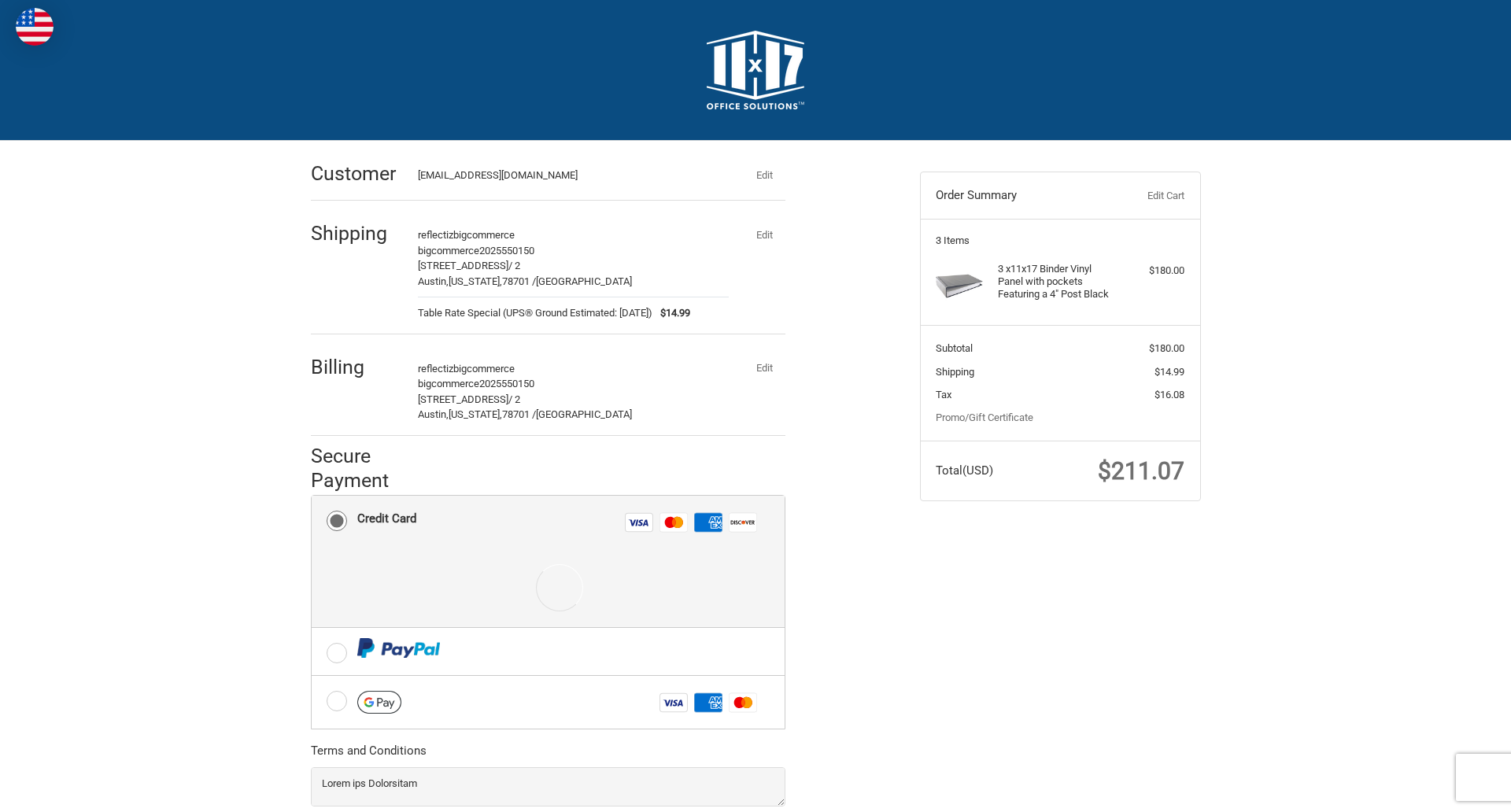
click at [548, 562] on div at bounding box center [559, 588] width 404 height 79
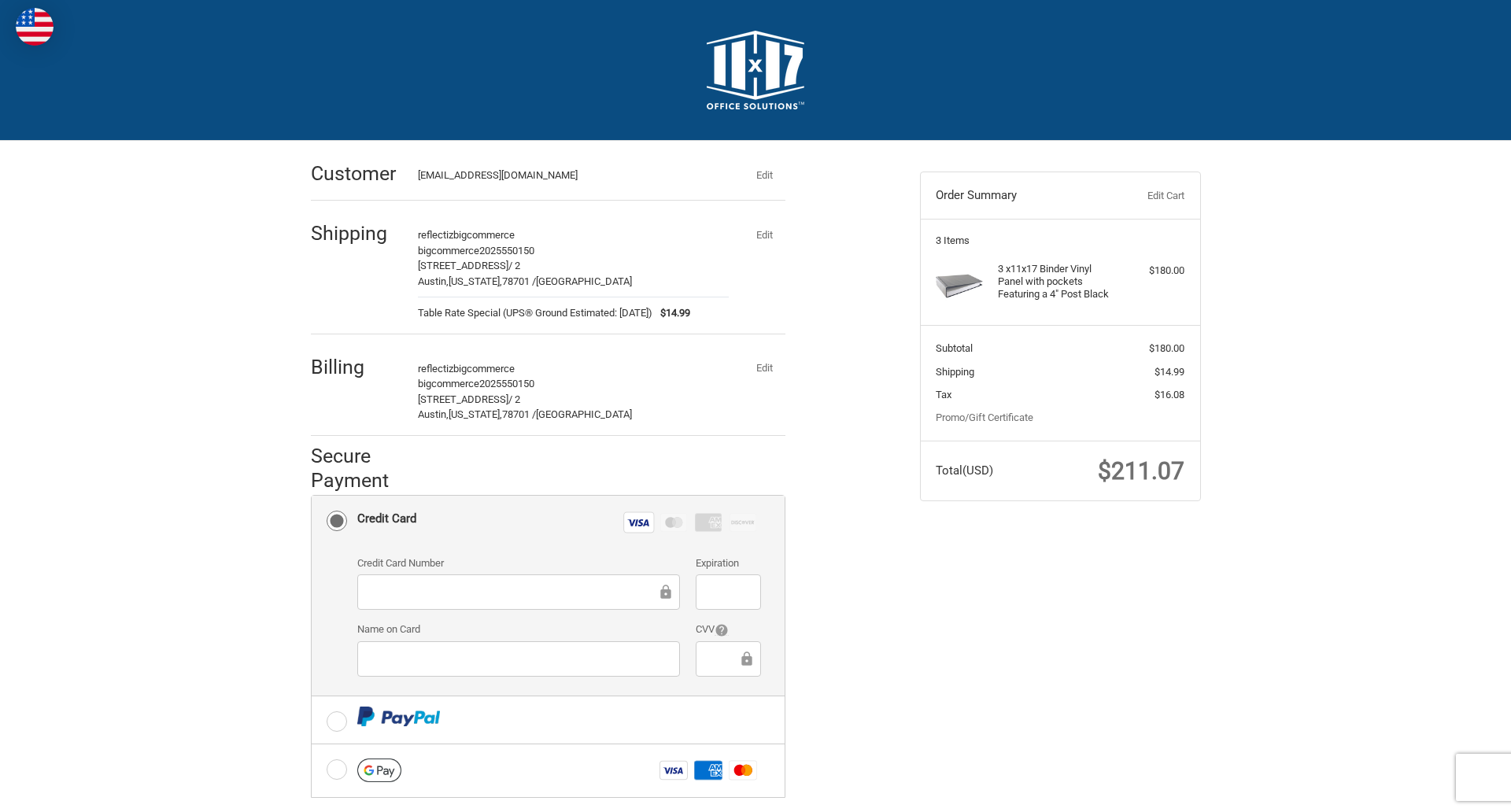
scroll to position [205, 0]
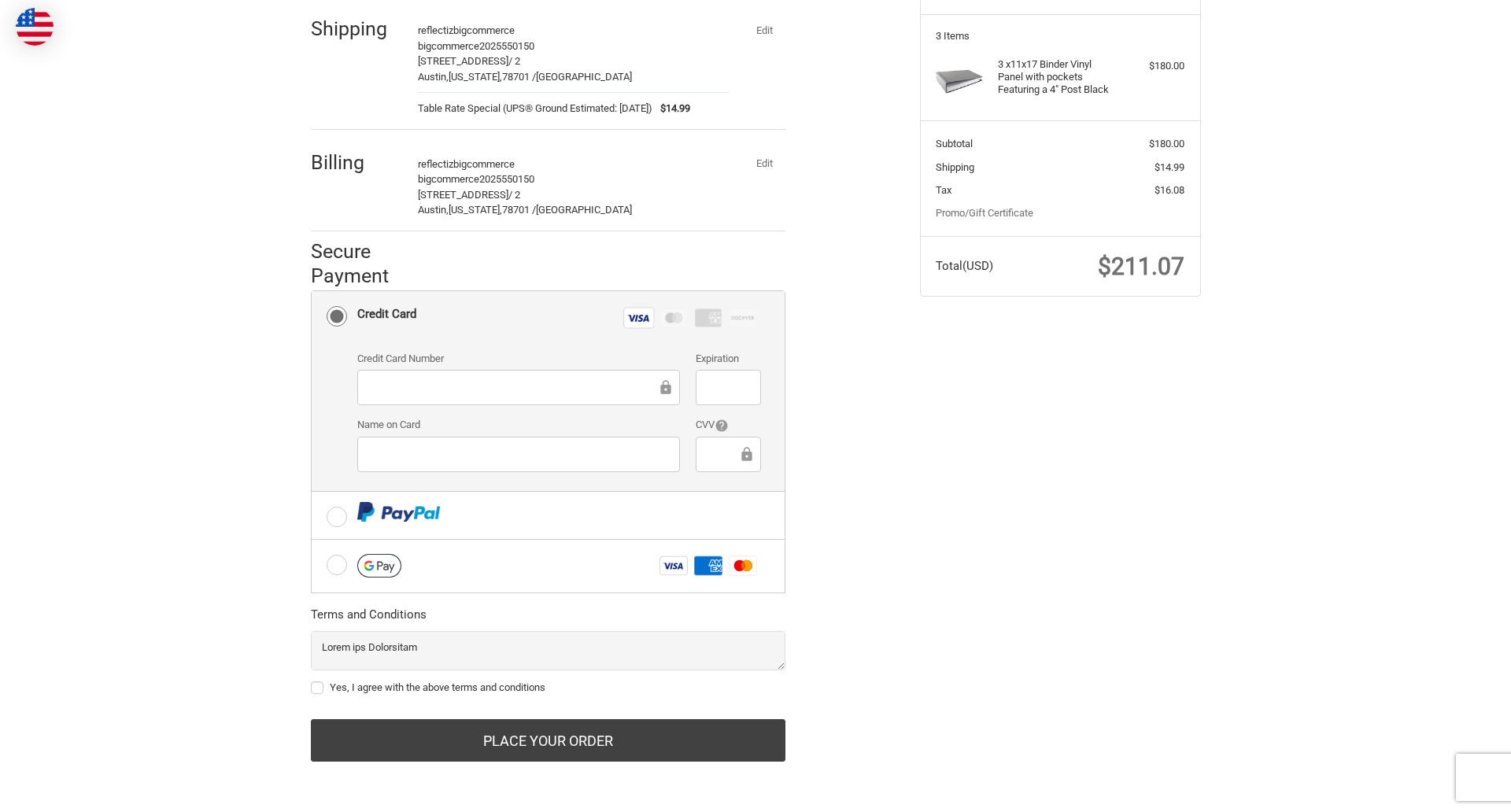
click at [548, 687] on label "Yes, I agree with the above terms and conditions" at bounding box center [548, 687] width 474 height 13
click at [311, 681] on input "Yes, I agree with the above terms and conditions" at bounding box center [311, 680] width 1 height 1
checkbox input "true"
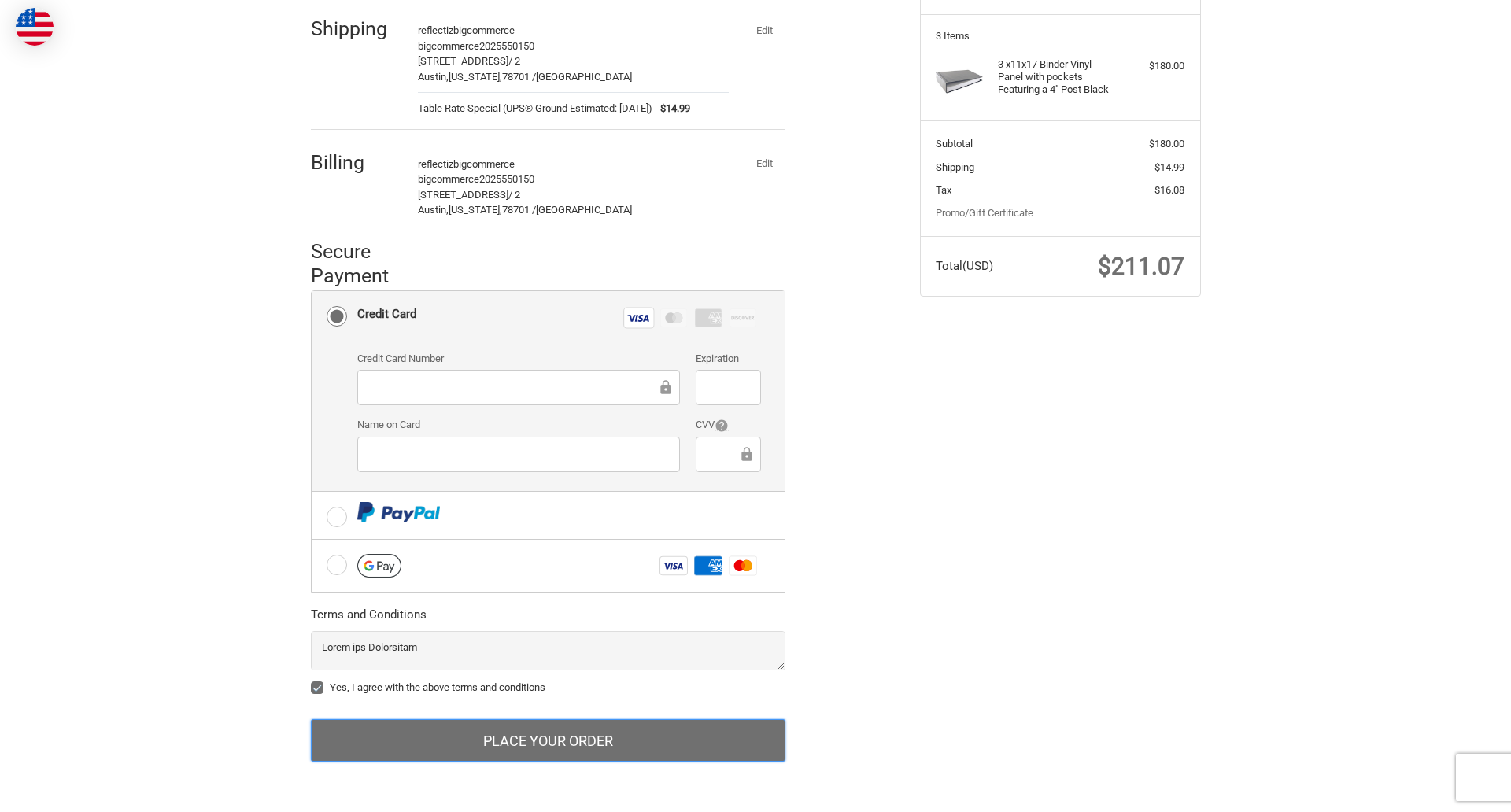
click at [548, 740] on button "Place Your Order" at bounding box center [548, 740] width 474 height 43
